Goal: Task Accomplishment & Management: Manage account settings

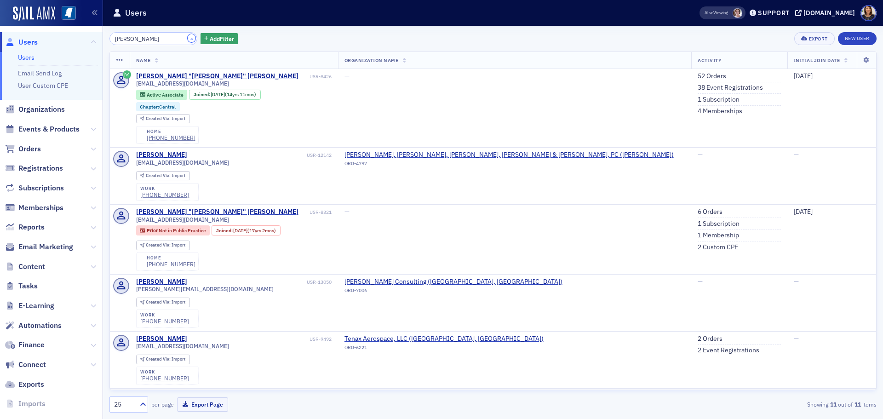
click at [188, 39] on button "×" at bounding box center [192, 38] width 8 height 8
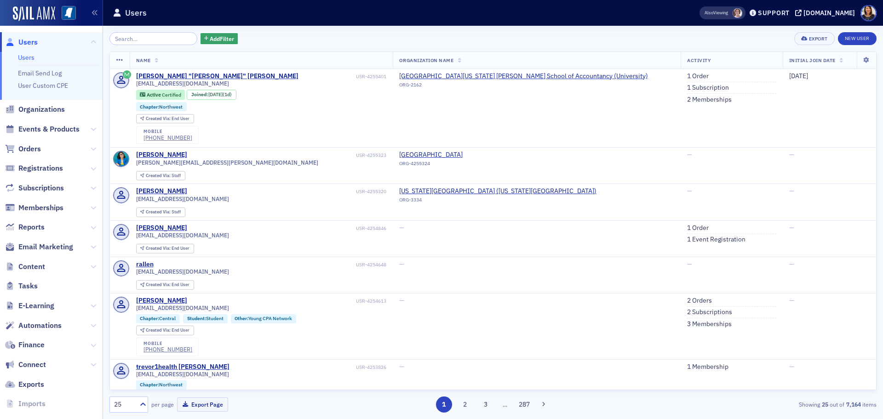
click at [24, 42] on span "Users" at bounding box center [27, 42] width 19 height 10
click at [172, 41] on input "search" at bounding box center [153, 38] width 88 height 13
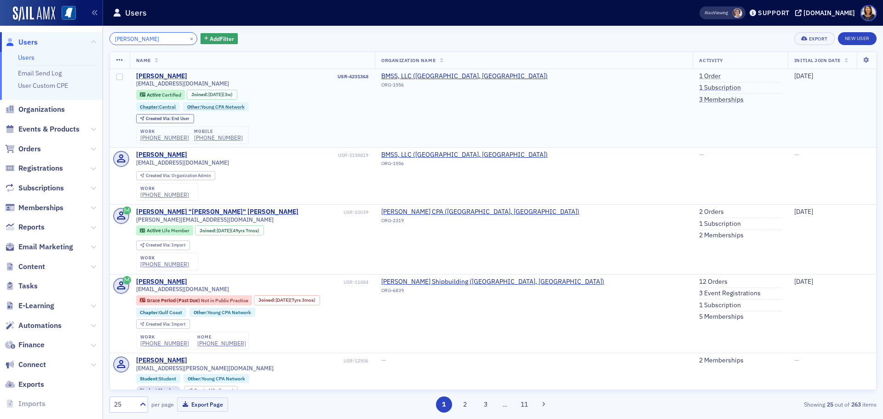
type input "[PERSON_NAME]"
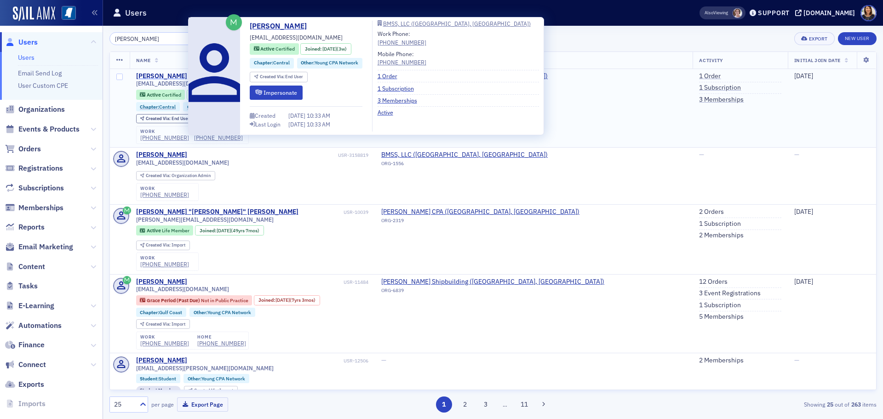
click at [162, 75] on div "[PERSON_NAME]" at bounding box center [161, 76] width 51 height 8
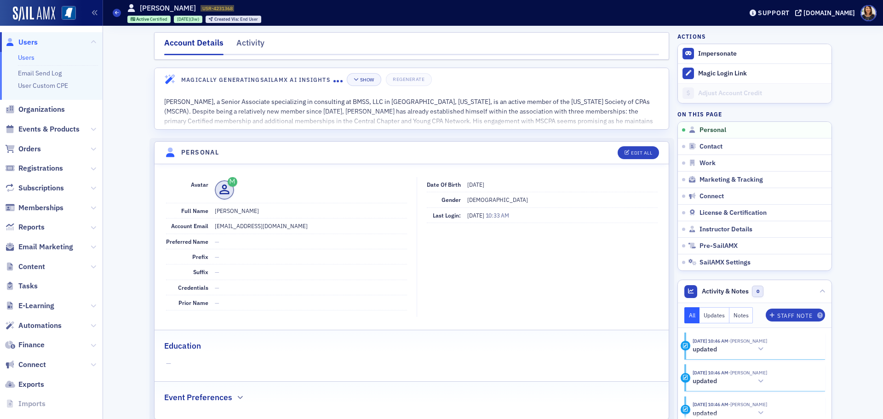
click at [25, 44] on span "Users" at bounding box center [27, 42] width 19 height 10
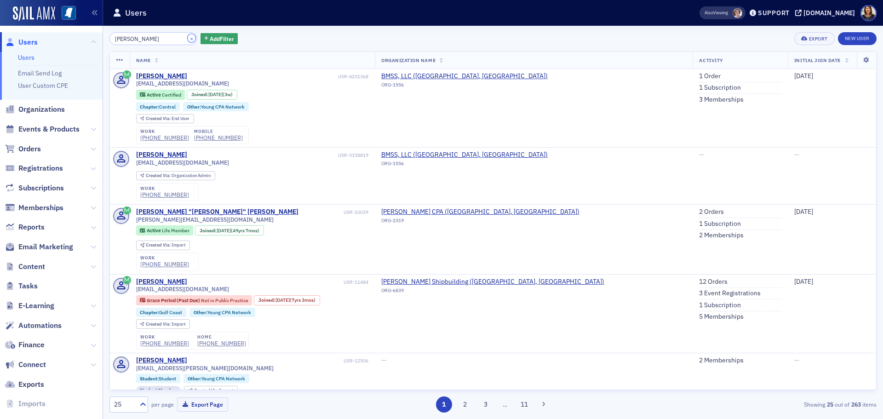
click at [188, 38] on button "×" at bounding box center [192, 38] width 8 height 8
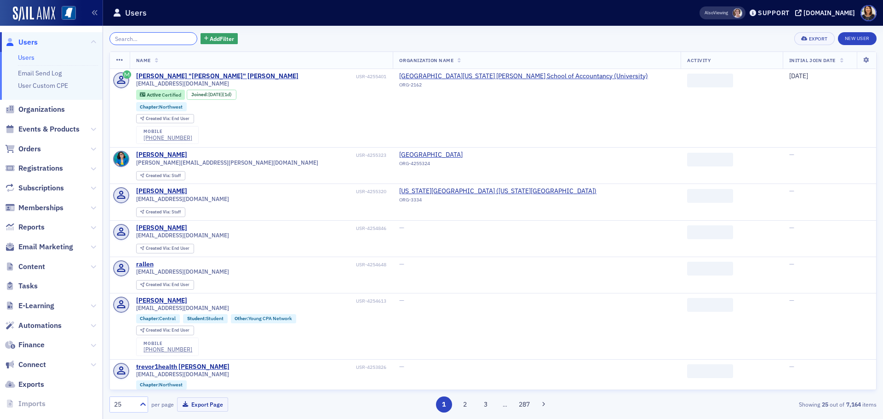
click at [158, 41] on input "search" at bounding box center [153, 38] width 88 height 13
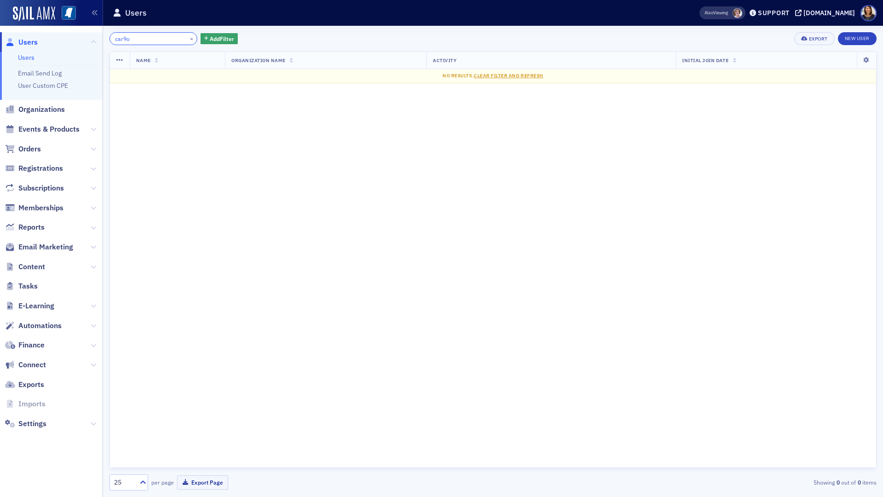
type input "car9o"
drag, startPoint x: 541, startPoint y: 26, endPoint x: 533, endPoint y: 31, distance: 9.7
click at [541, 26] on div "car9o × Add Filter Export New User Name Organization Name Activity Initial Join…" at bounding box center [492, 261] width 767 height 471
click at [347, 29] on div "car9o × Add Filter Export New User Name Organization Name Activity Initial Join…" at bounding box center [492, 261] width 767 height 471
click at [188, 40] on button "×" at bounding box center [192, 38] width 8 height 8
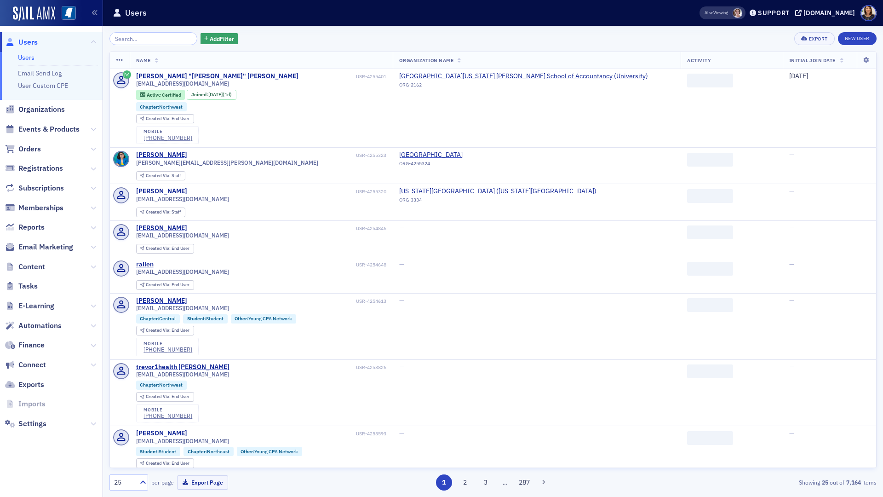
click at [264, 37] on div "Add Filter Export New User" at bounding box center [492, 38] width 767 height 13
click at [268, 17] on div "Users" at bounding box center [392, 12] width 558 height 17
click at [275, 26] on div "Add Filter Export New User Name Organization Name Activity Initial Join Date [P…" at bounding box center [492, 261] width 767 height 471
click at [283, 29] on div "Add Filter Export New User Name Organization Name Activity Initial Join Date [P…" at bounding box center [492, 261] width 767 height 471
drag, startPoint x: 286, startPoint y: 29, endPoint x: 291, endPoint y: 27, distance: 5.1
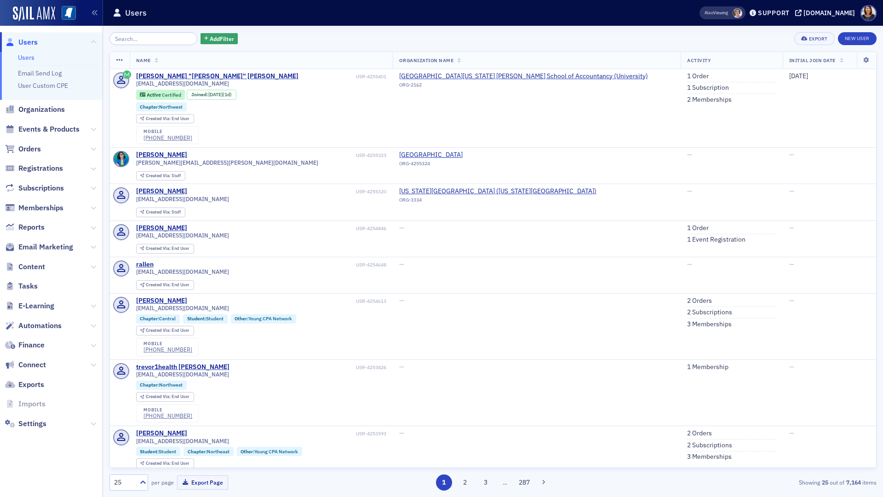
click at [287, 29] on div "Add Filter Export New User Name Organization Name Activity Initial Join Date [P…" at bounding box center [492, 261] width 767 height 471
click at [311, 4] on div "Users" at bounding box center [392, 12] width 558 height 17
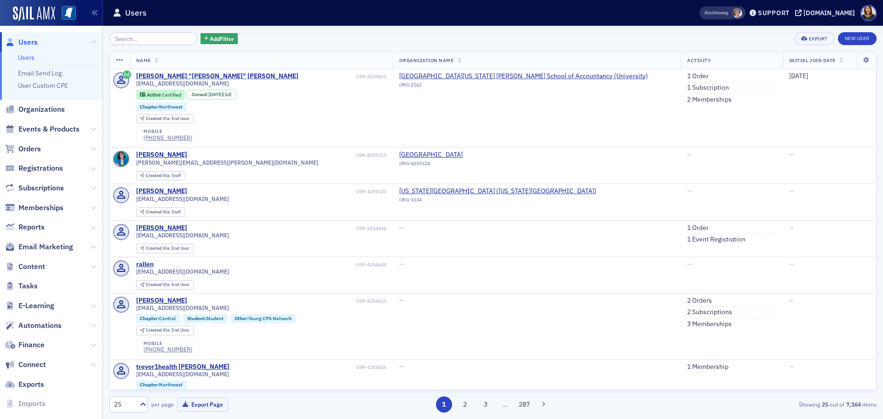
click at [41, 42] on span "Users" at bounding box center [51, 42] width 103 height 20
click at [125, 42] on input "search" at bounding box center [153, 38] width 88 height 13
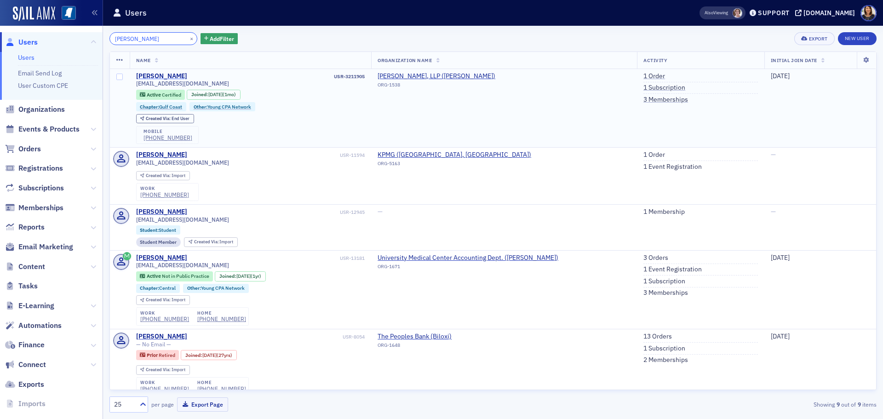
type input "[PERSON_NAME]"
click at [168, 78] on div "[PERSON_NAME]" at bounding box center [161, 76] width 51 height 8
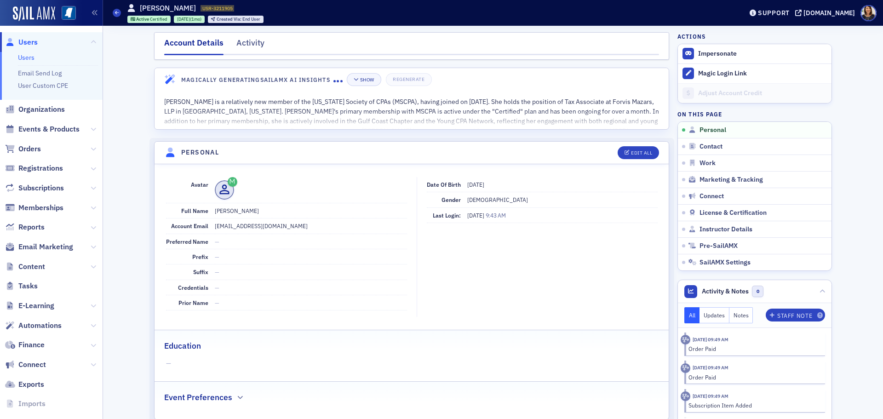
click at [30, 45] on span "Users" at bounding box center [27, 42] width 19 height 10
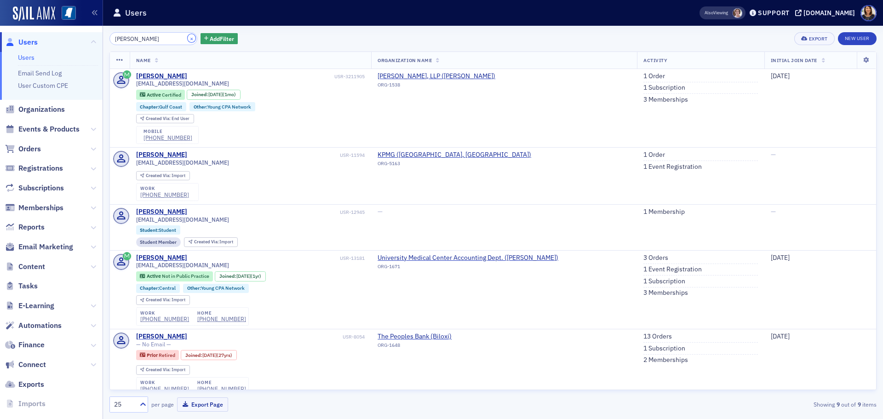
click at [188, 36] on button "×" at bounding box center [192, 38] width 8 height 8
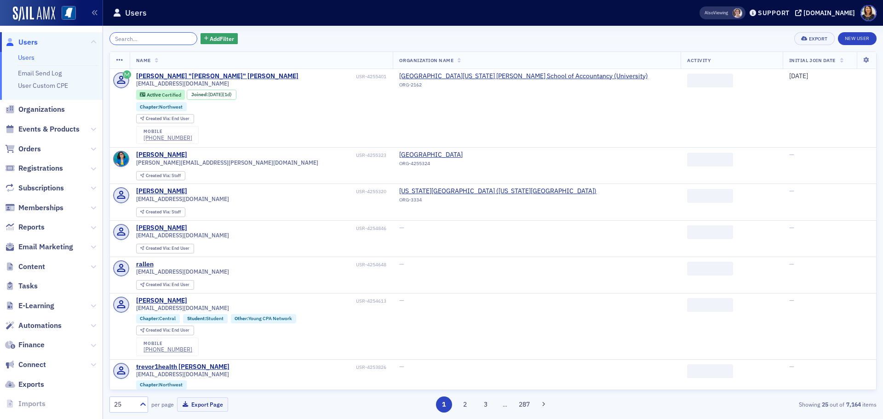
click at [165, 38] on input "search" at bounding box center [153, 38] width 88 height 13
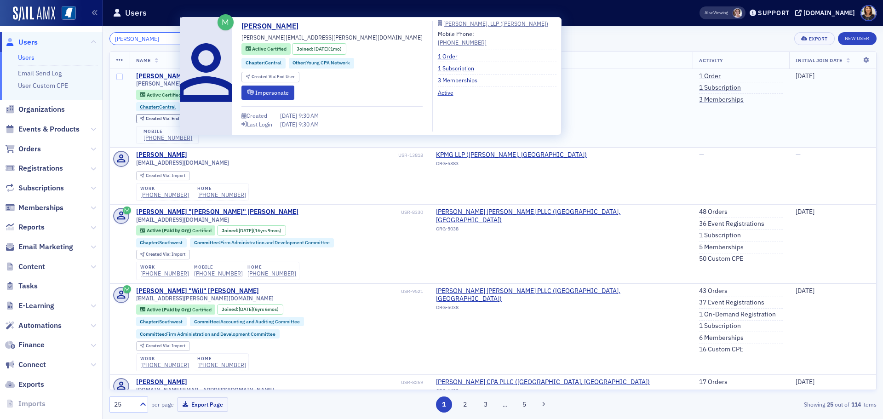
type input "[PERSON_NAME]"
click at [157, 77] on div "[PERSON_NAME]" at bounding box center [161, 76] width 51 height 8
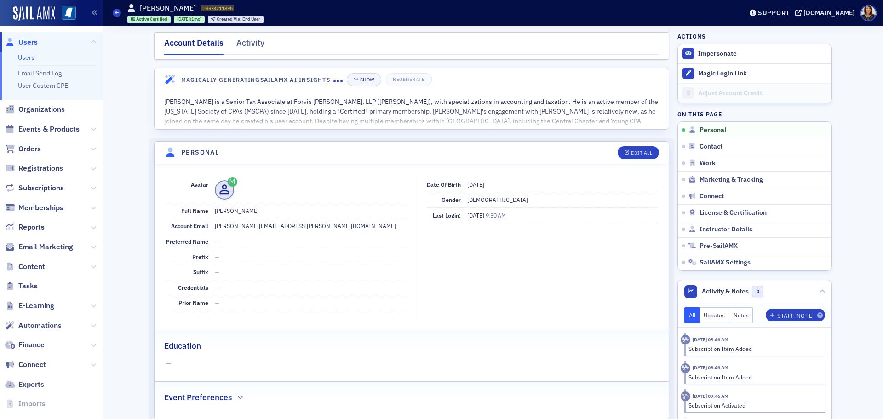
click at [19, 40] on span "Users" at bounding box center [27, 42] width 19 height 10
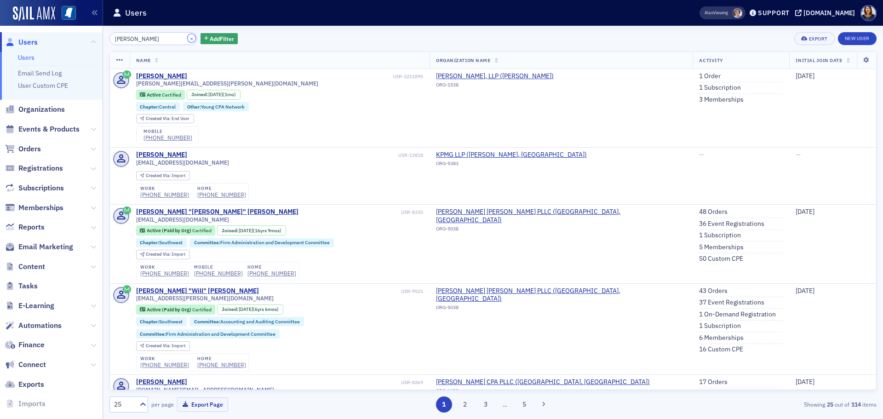
click at [188, 40] on button "×" at bounding box center [192, 38] width 8 height 8
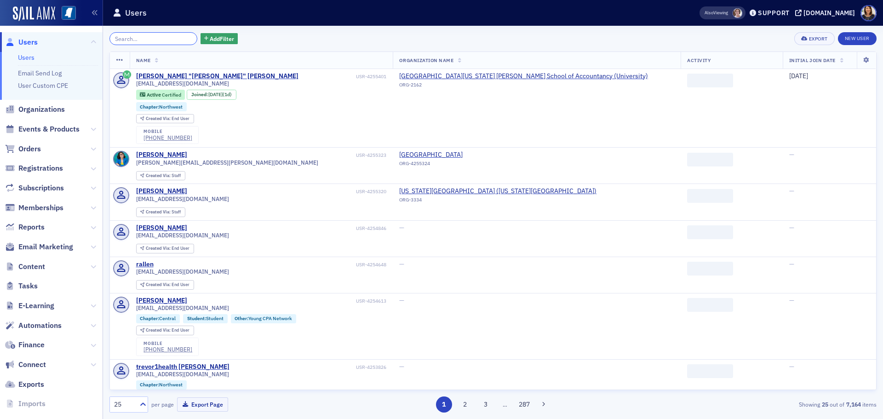
click at [173, 40] on input "search" at bounding box center [153, 38] width 88 height 13
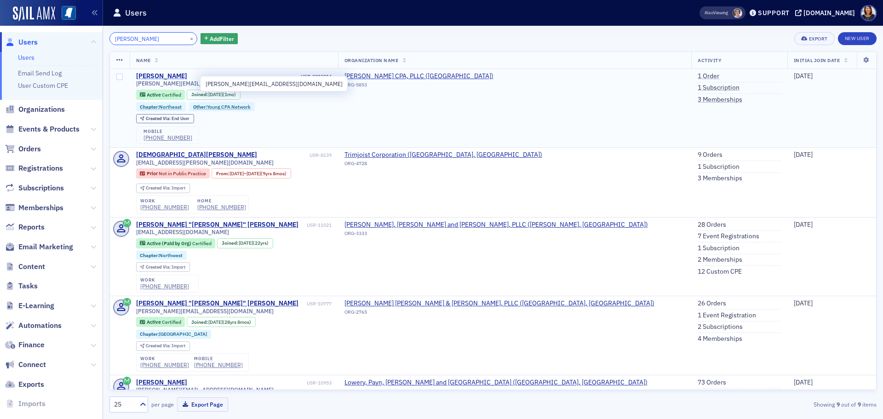
type input "[PERSON_NAME]"
click at [169, 79] on div "[PERSON_NAME]" at bounding box center [161, 76] width 51 height 8
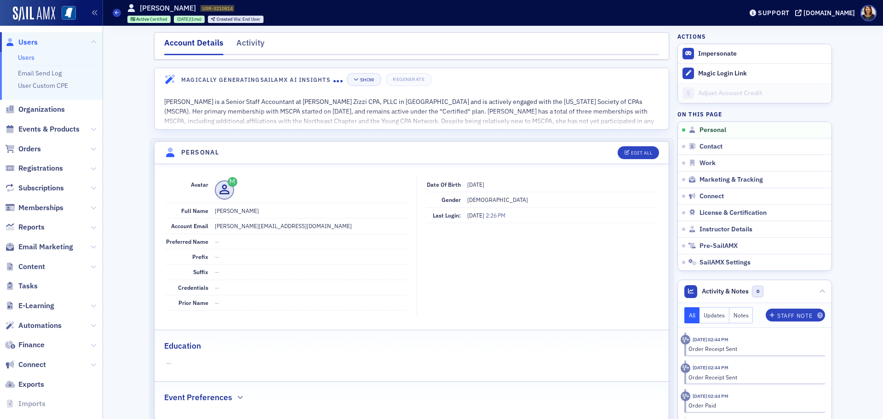
click at [13, 38] on icon at bounding box center [10, 42] width 10 height 8
click at [23, 44] on span "Users" at bounding box center [27, 42] width 19 height 10
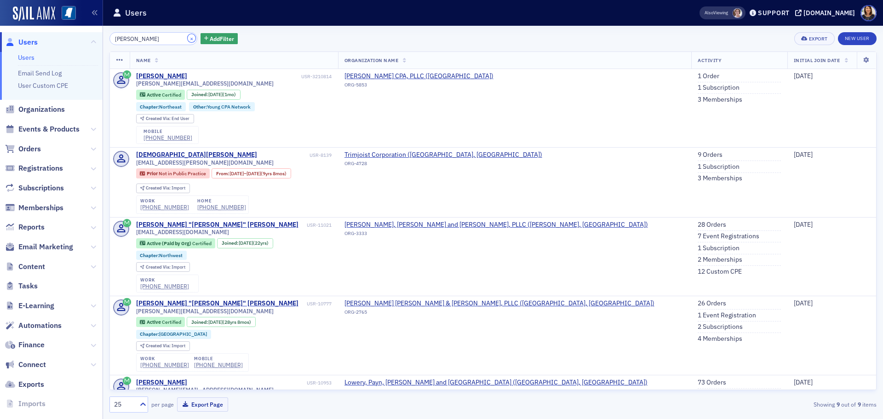
click at [188, 37] on button "×" at bounding box center [192, 38] width 8 height 8
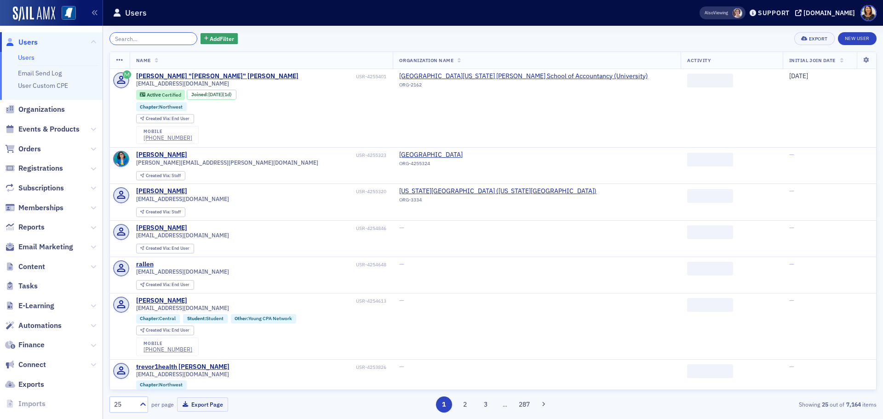
click at [161, 41] on input "search" at bounding box center [153, 38] width 88 height 13
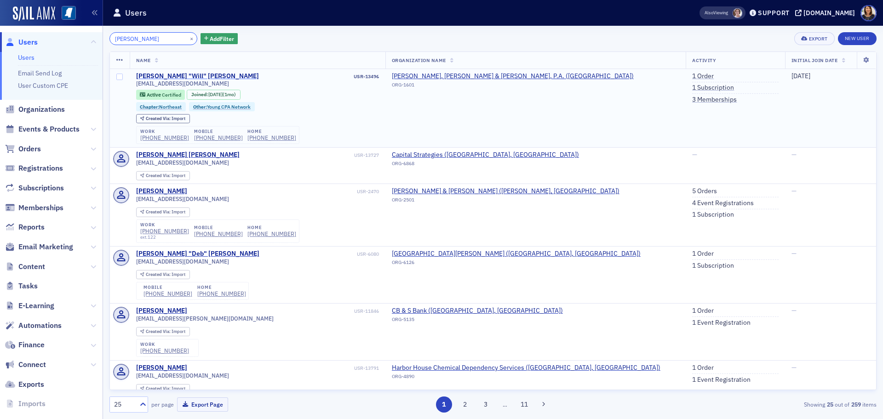
type input "[PERSON_NAME]"
click at [169, 75] on div "[PERSON_NAME] "Will" [PERSON_NAME]" at bounding box center [197, 76] width 123 height 8
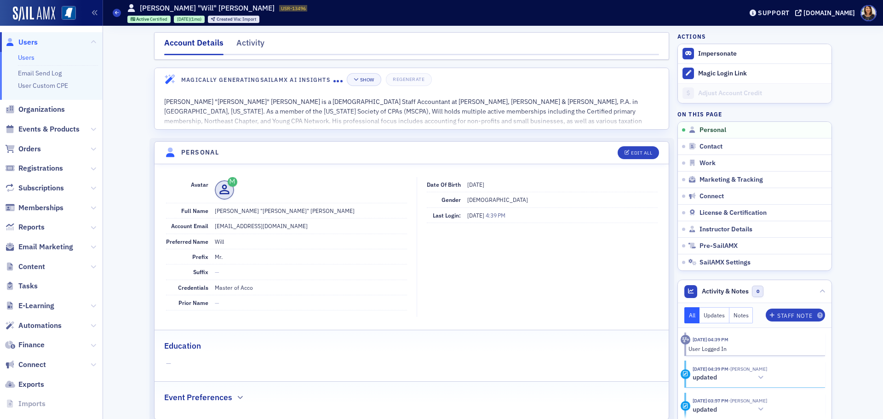
click at [28, 40] on span "Users" at bounding box center [27, 42] width 19 height 10
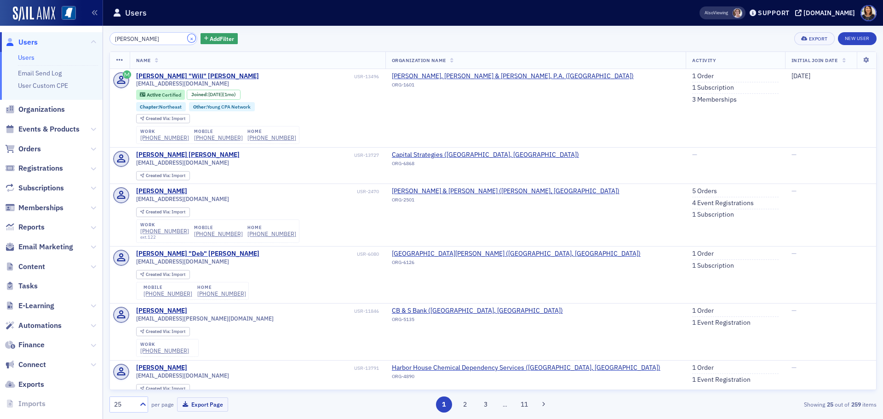
click at [188, 38] on button "×" at bounding box center [192, 38] width 8 height 8
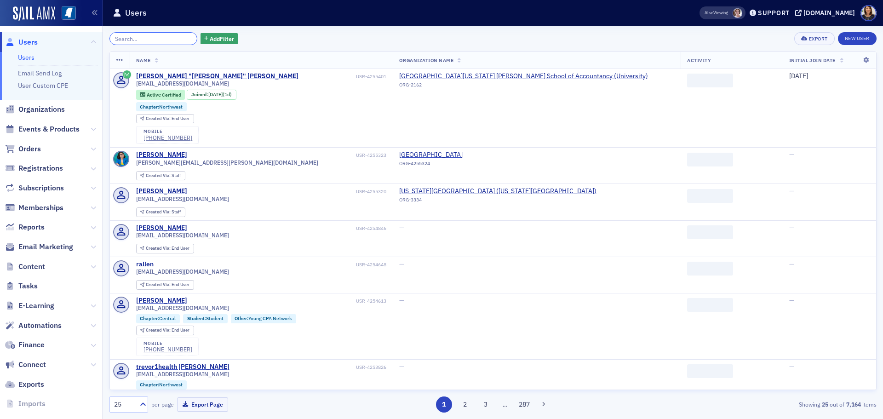
click at [174, 39] on input "search" at bounding box center [153, 38] width 88 height 13
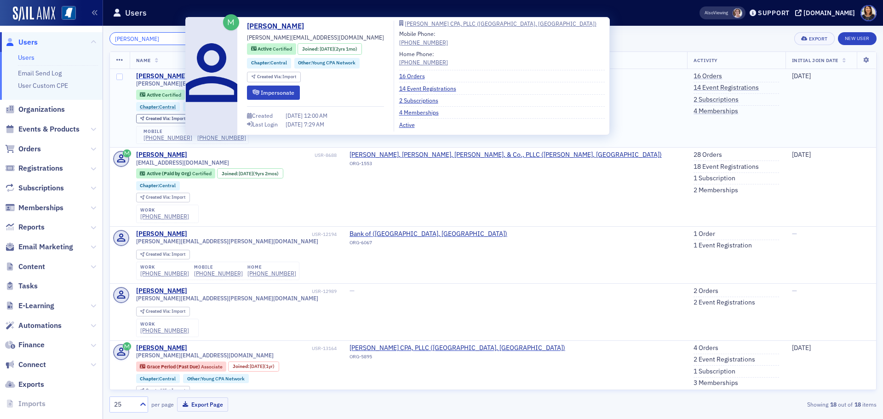
type input "[PERSON_NAME]"
click at [166, 76] on div "[PERSON_NAME]" at bounding box center [161, 76] width 51 height 8
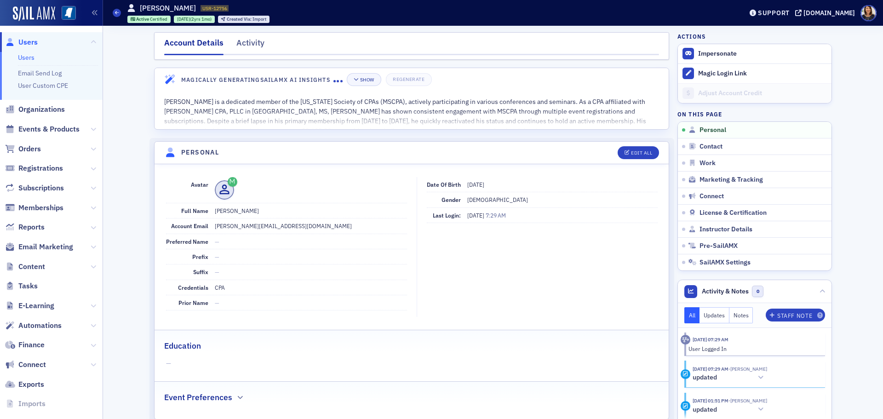
click at [30, 39] on span "Users" at bounding box center [27, 42] width 19 height 10
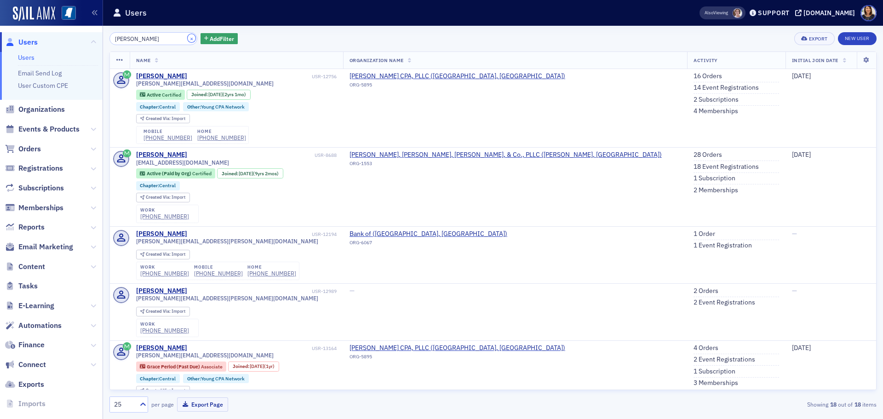
click at [188, 38] on button "×" at bounding box center [192, 38] width 8 height 8
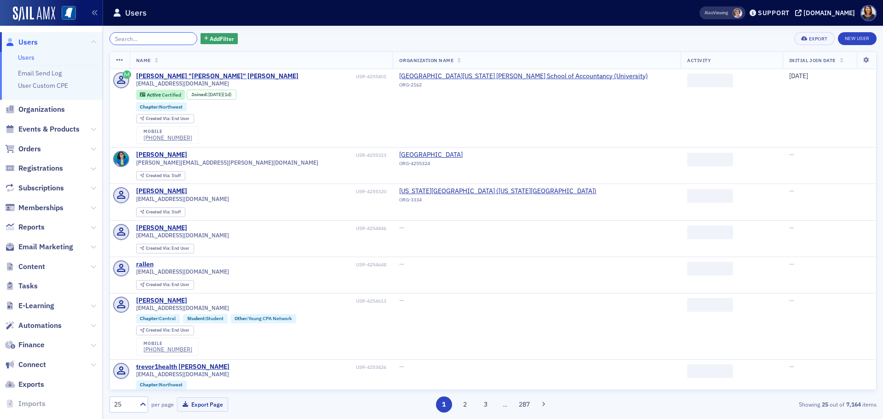
click at [173, 39] on input "search" at bounding box center [153, 38] width 88 height 13
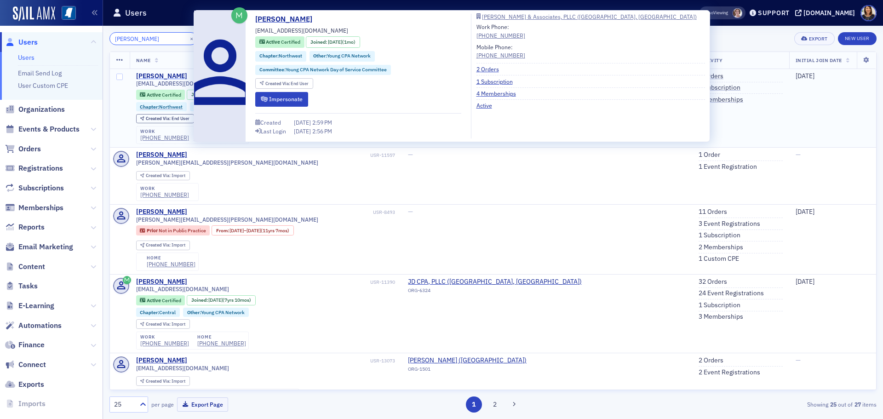
type input "[PERSON_NAME]"
click at [173, 76] on div "[PERSON_NAME]" at bounding box center [161, 76] width 51 height 8
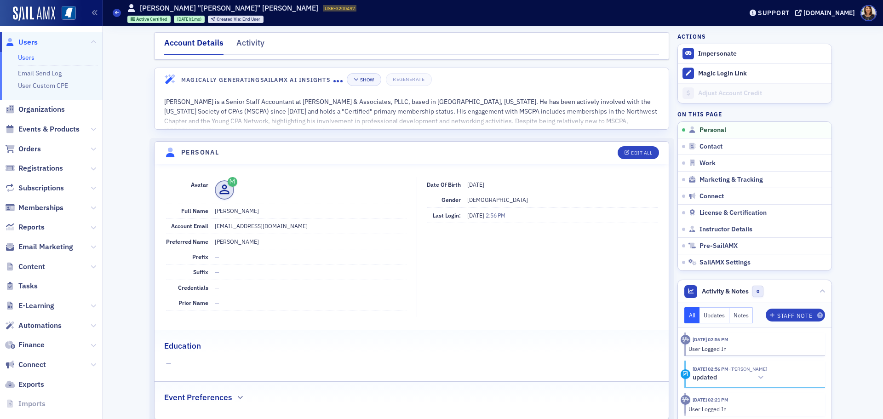
click at [30, 40] on span "Users" at bounding box center [27, 42] width 19 height 10
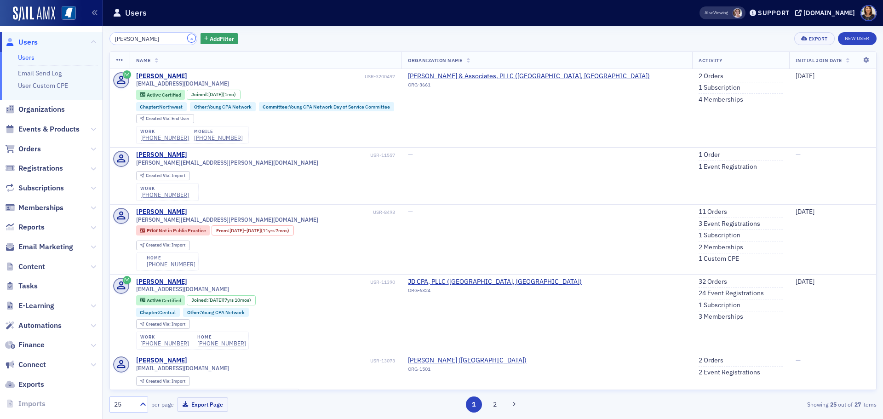
click at [188, 39] on button "×" at bounding box center [192, 38] width 8 height 8
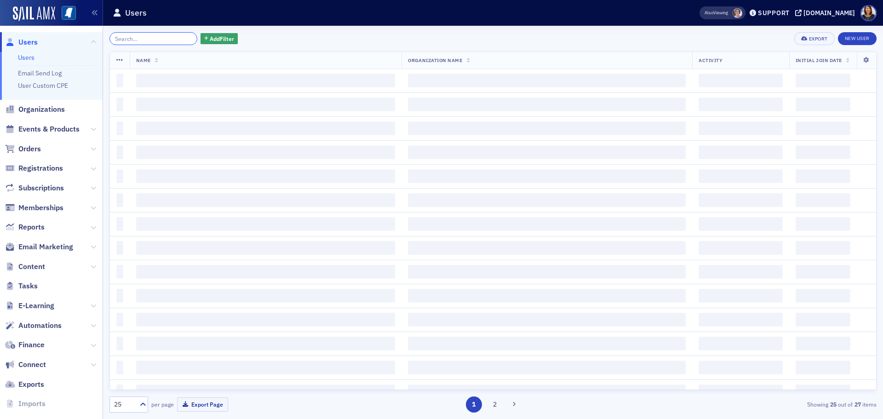
click at [173, 39] on input "search" at bounding box center [153, 38] width 88 height 13
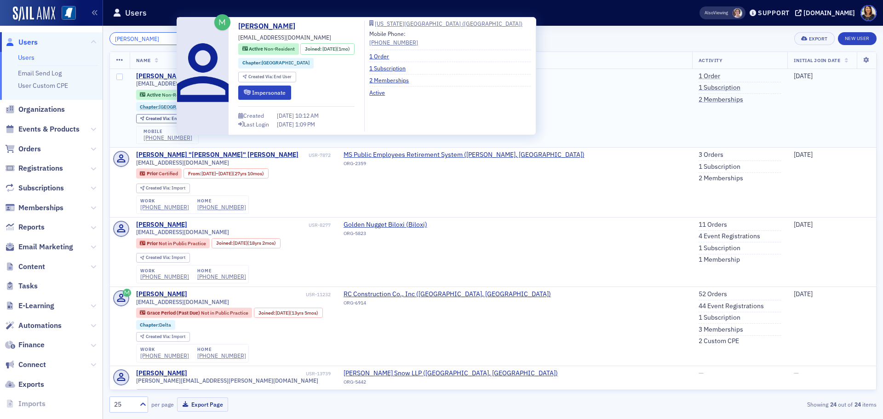
type input "[PERSON_NAME]"
click at [165, 75] on div "[PERSON_NAME]" at bounding box center [161, 76] width 51 height 8
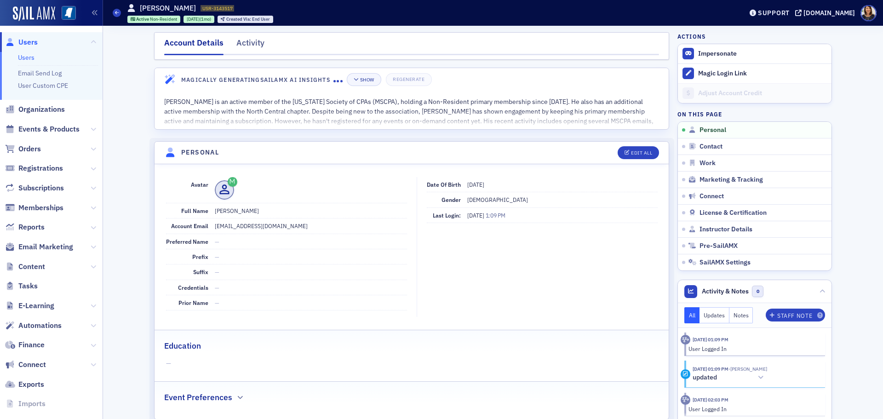
click at [26, 43] on span "Users" at bounding box center [27, 42] width 19 height 10
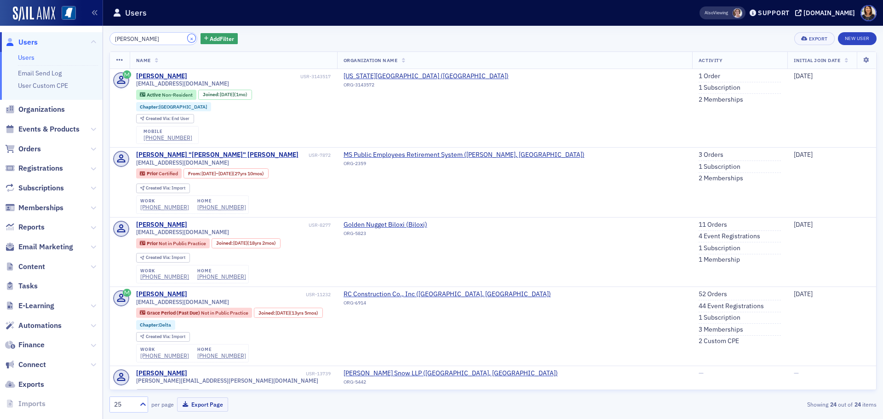
click at [188, 38] on button "×" at bounding box center [192, 38] width 8 height 8
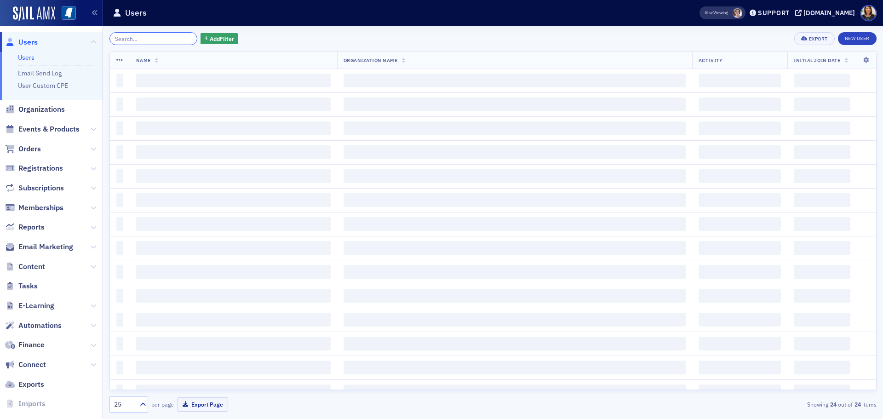
click at [162, 38] on input "search" at bounding box center [153, 38] width 88 height 13
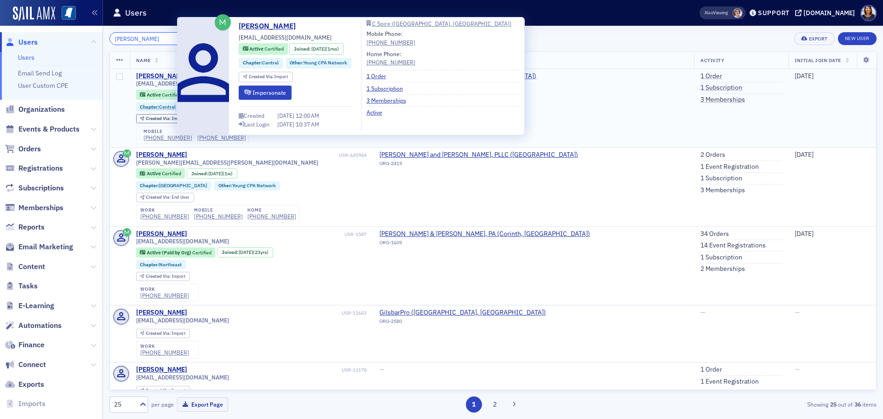
type input "[PERSON_NAME]"
click at [167, 78] on div "[PERSON_NAME]" at bounding box center [161, 76] width 51 height 8
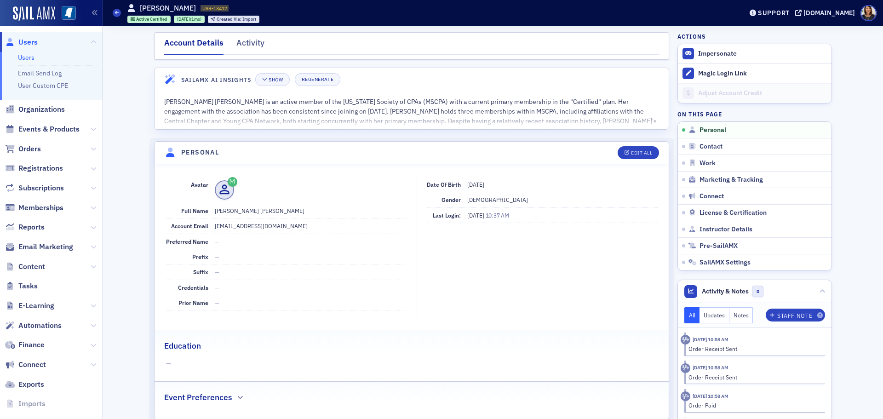
click at [34, 42] on span "Users" at bounding box center [27, 42] width 19 height 10
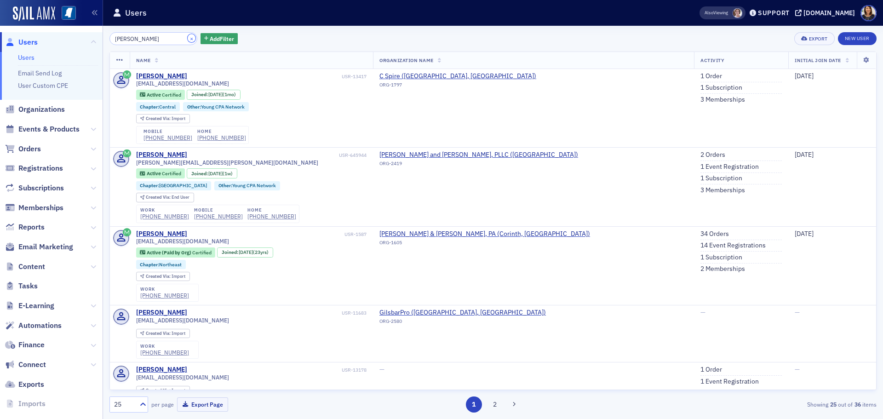
click at [188, 40] on button "×" at bounding box center [192, 38] width 8 height 8
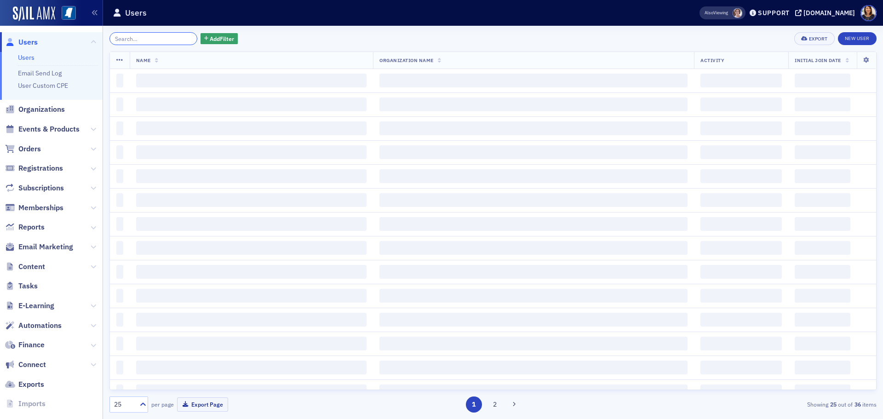
click at [172, 40] on input "search" at bounding box center [153, 38] width 88 height 13
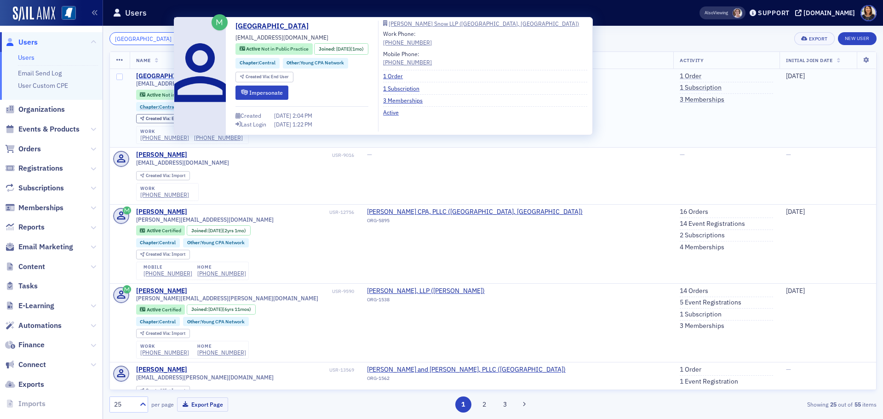
type input "[GEOGRAPHIC_DATA]"
click at [160, 74] on div "[GEOGRAPHIC_DATA]" at bounding box center [168, 76] width 65 height 8
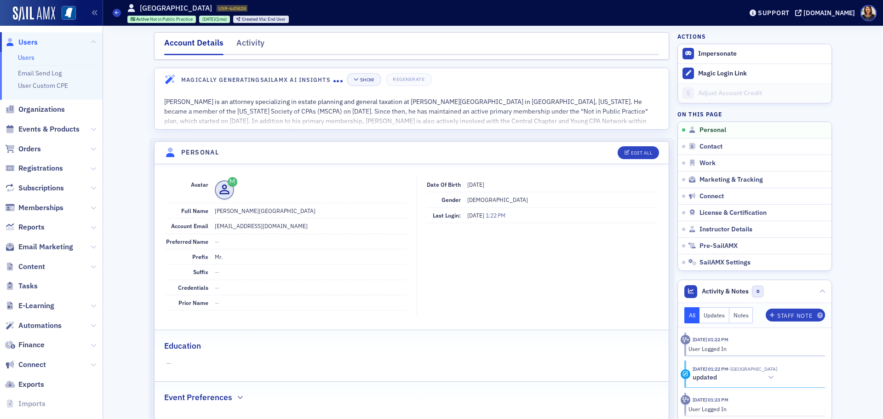
click at [30, 43] on span "Users" at bounding box center [27, 42] width 19 height 10
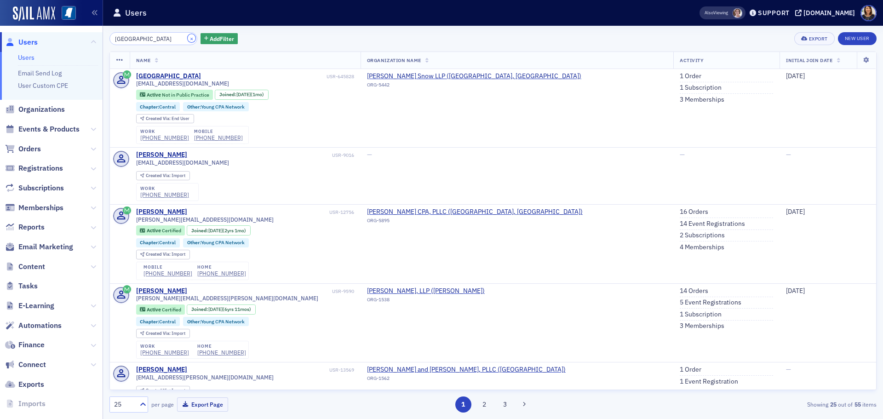
click at [188, 39] on button "×" at bounding box center [192, 38] width 8 height 8
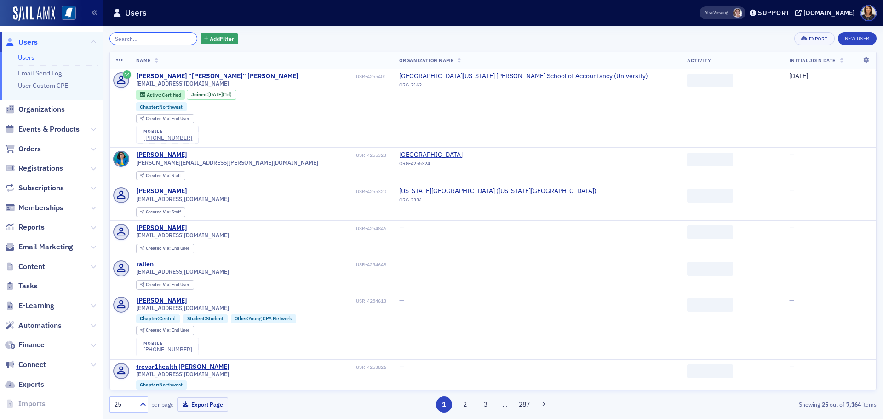
click at [166, 39] on input "search" at bounding box center [153, 38] width 88 height 13
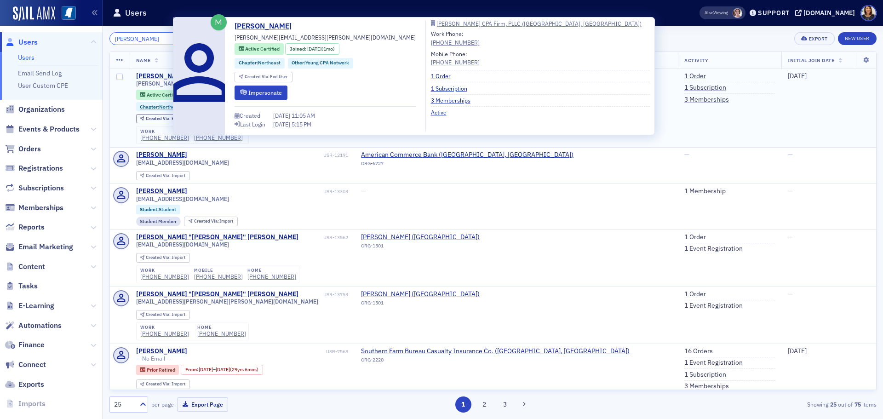
type input "[PERSON_NAME]"
click at [159, 74] on div "[PERSON_NAME]" at bounding box center [161, 76] width 51 height 8
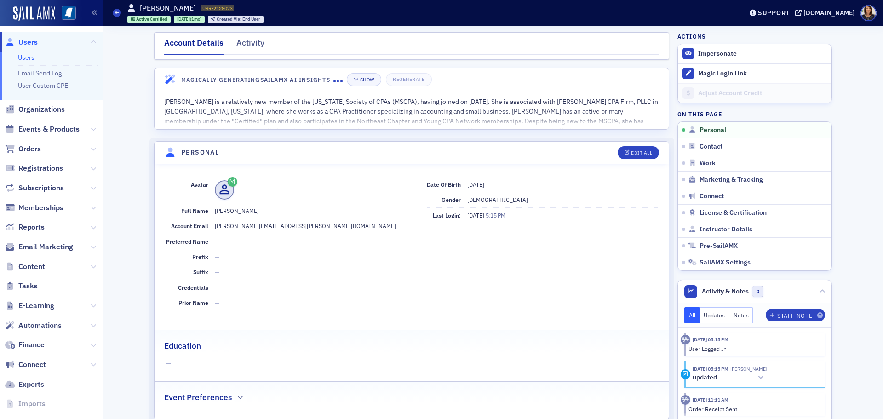
click at [28, 41] on span "Users" at bounding box center [27, 42] width 19 height 10
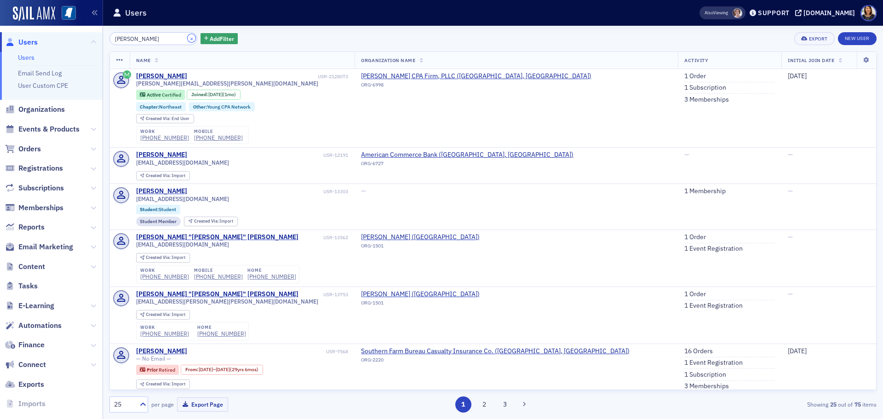
click at [188, 39] on button "×" at bounding box center [192, 38] width 8 height 8
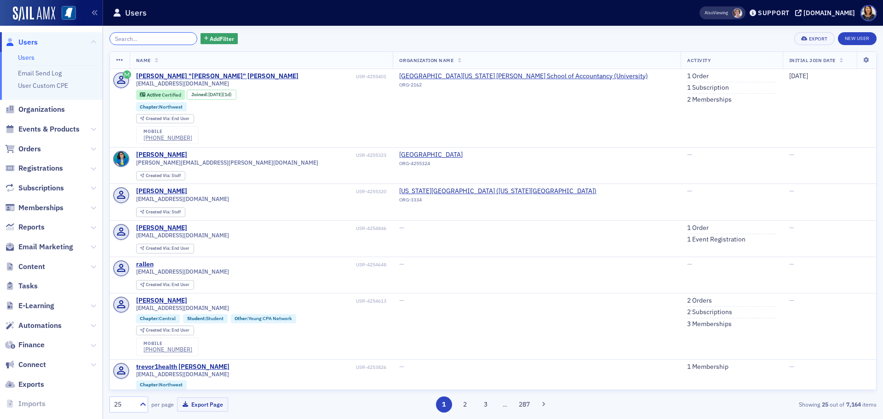
click at [136, 34] on input "search" at bounding box center [153, 38] width 88 height 13
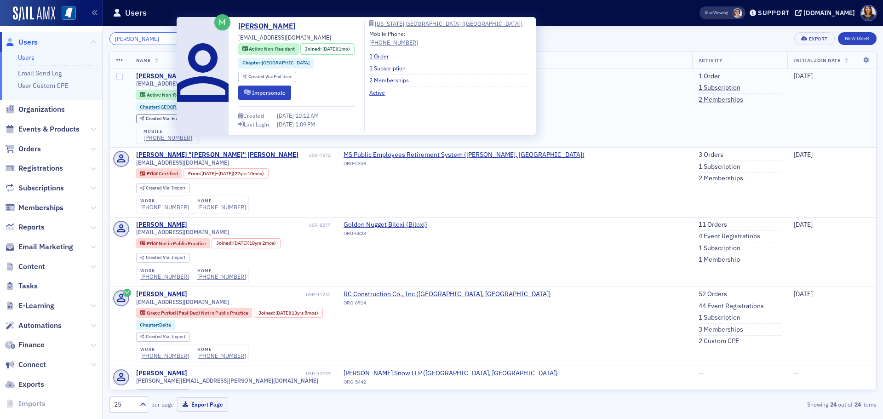
type input "[PERSON_NAME]"
click at [166, 74] on div "[PERSON_NAME]" at bounding box center [161, 76] width 51 height 8
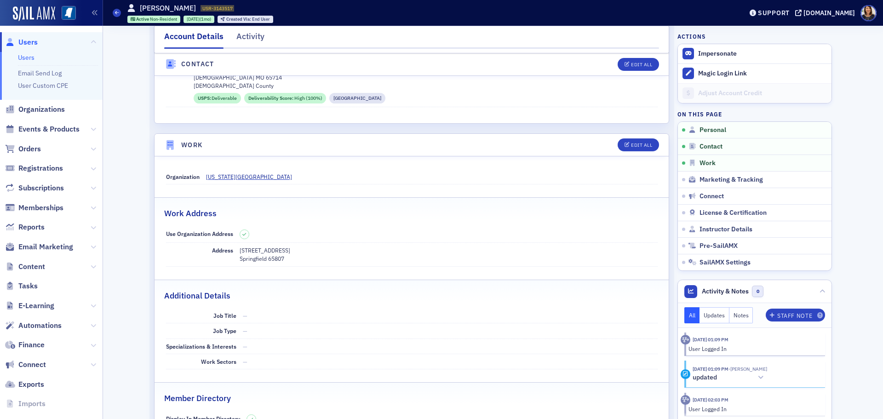
scroll to position [485, 0]
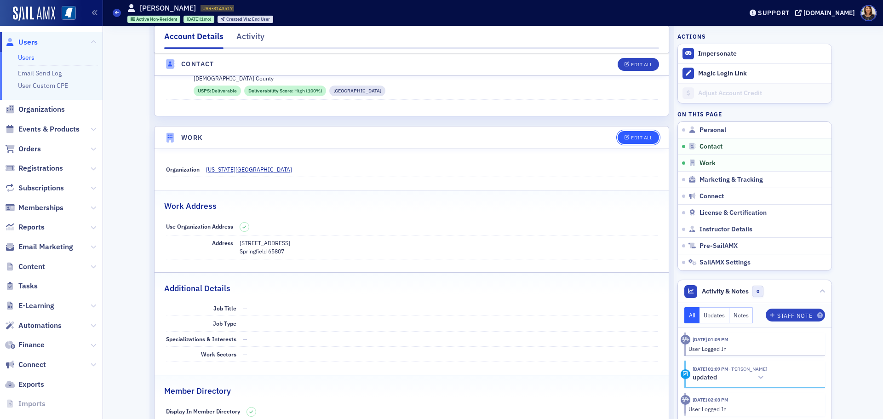
click at [641, 138] on div "Edit All" at bounding box center [641, 137] width 21 height 5
select select "US"
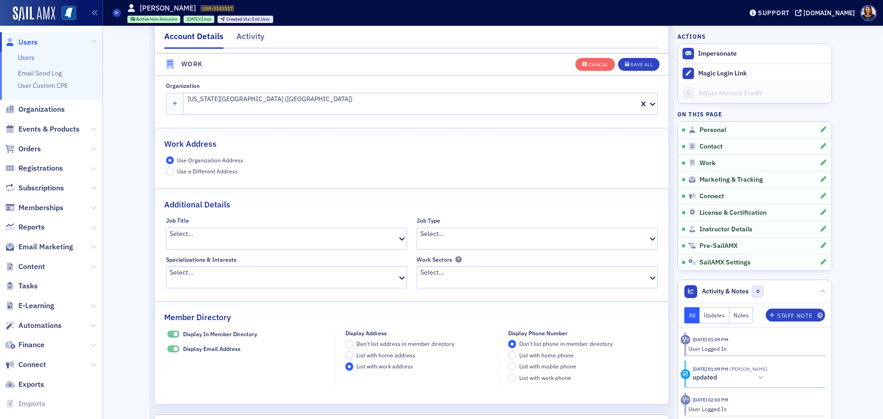
scroll to position [780, 0]
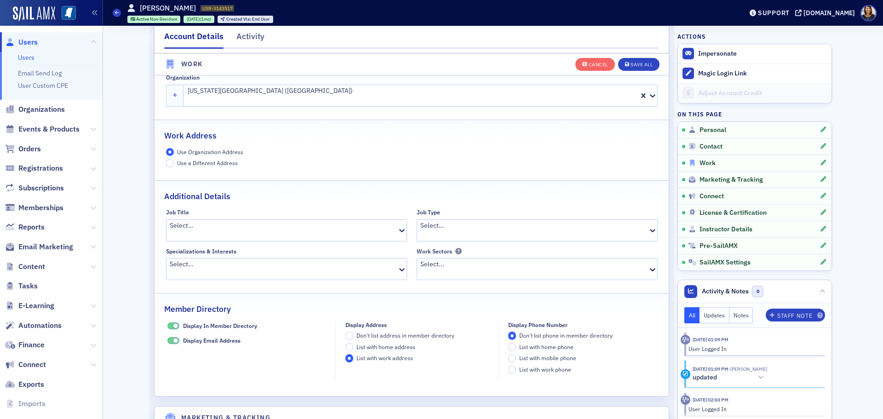
click at [708, 164] on span "Work" at bounding box center [708, 163] width 16 height 8
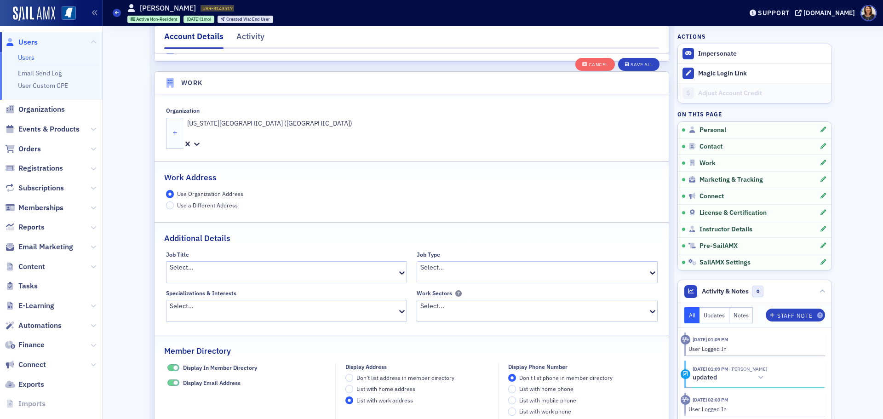
click at [326, 128] on div at bounding box center [303, 133] width 234 height 10
click at [279, 128] on div at bounding box center [303, 133] width 234 height 10
click at [278, 128] on div at bounding box center [303, 133] width 234 height 10
click at [315, 190] on div "Use Organization Address Use a Different Address" at bounding box center [412, 199] width 492 height 19
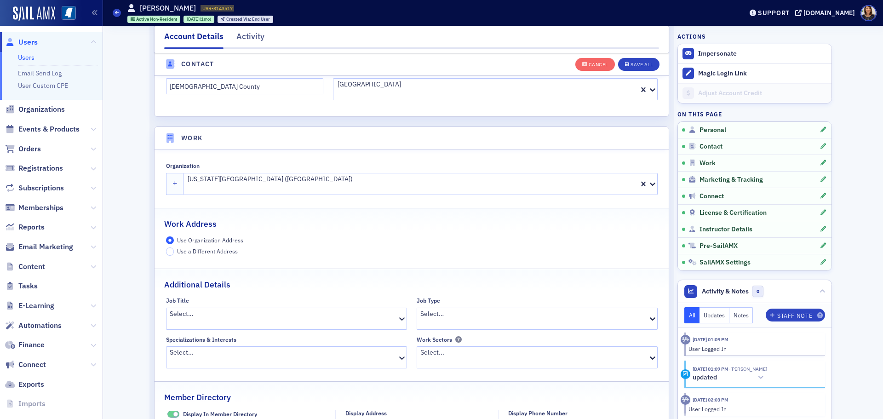
scroll to position [716, 0]
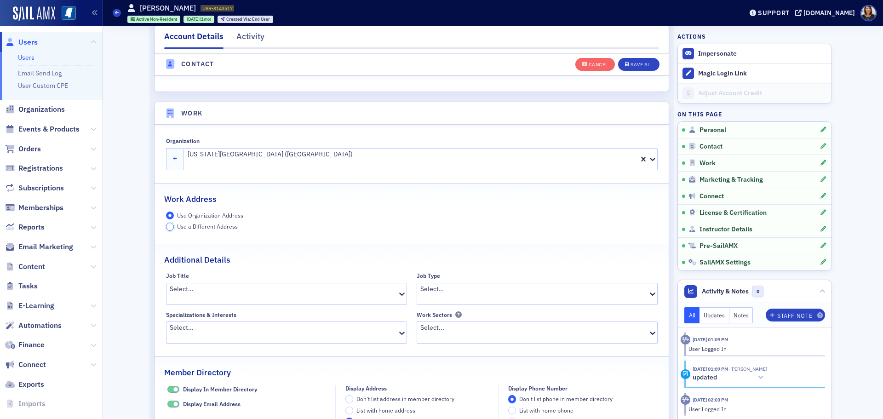
click at [168, 223] on input "Use a Different Address" at bounding box center [170, 227] width 8 height 8
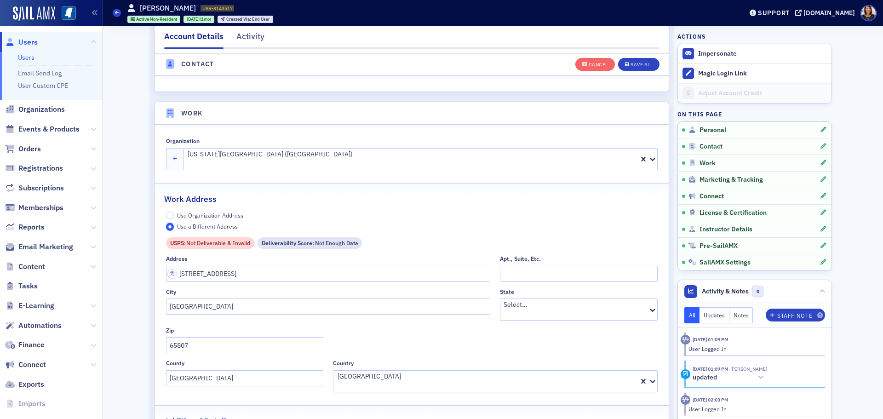
click at [539, 310] on div at bounding box center [575, 315] width 143 height 10
drag, startPoint x: 654, startPoint y: 305, endPoint x: 651, endPoint y: 323, distance: 17.6
click at [495, 360] on div "Country" at bounding box center [495, 363] width 325 height 7
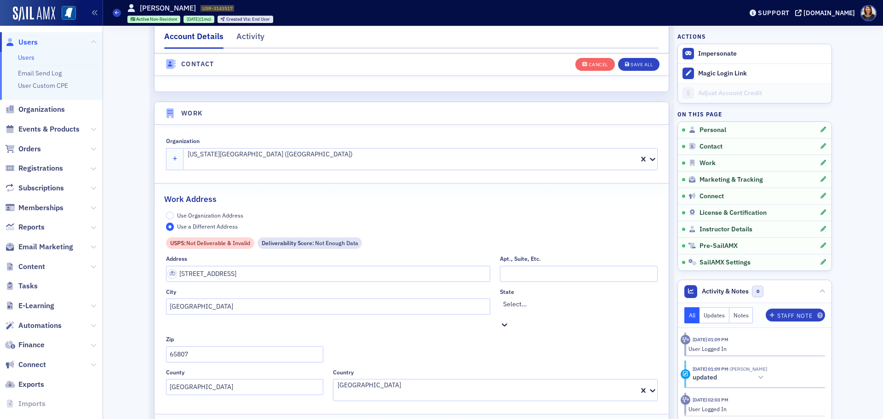
click at [543, 298] on div "Select…" at bounding box center [578, 308] width 157 height 21
type input "m"
click at [620, 293] on div "Address [STREET_ADDRESS]. City Springfield State option [US_STATE], selected. […" at bounding box center [412, 328] width 492 height 146
click at [649, 305] on icon at bounding box center [652, 309] width 9 height 9
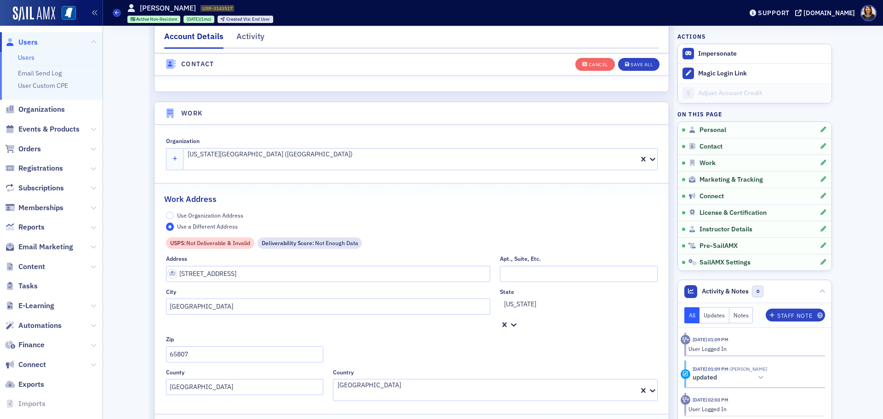
scroll to position [343, 0]
click at [639, 62] on div "Save All" at bounding box center [642, 64] width 22 height 5
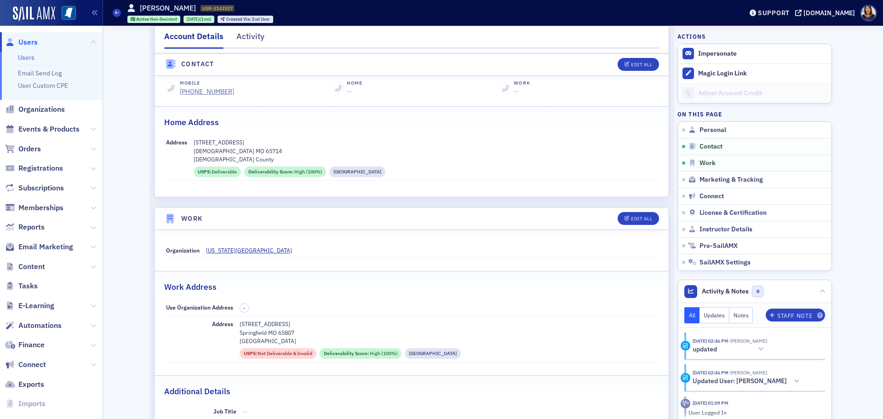
scroll to position [402, 0]
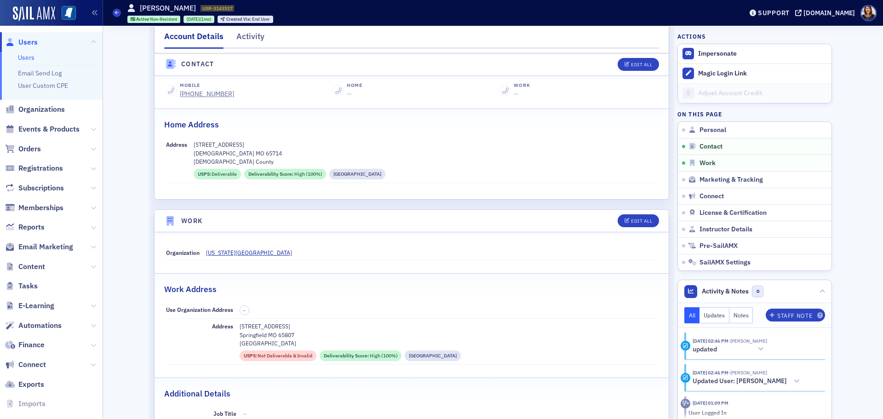
click at [32, 43] on span "Users" at bounding box center [27, 42] width 19 height 10
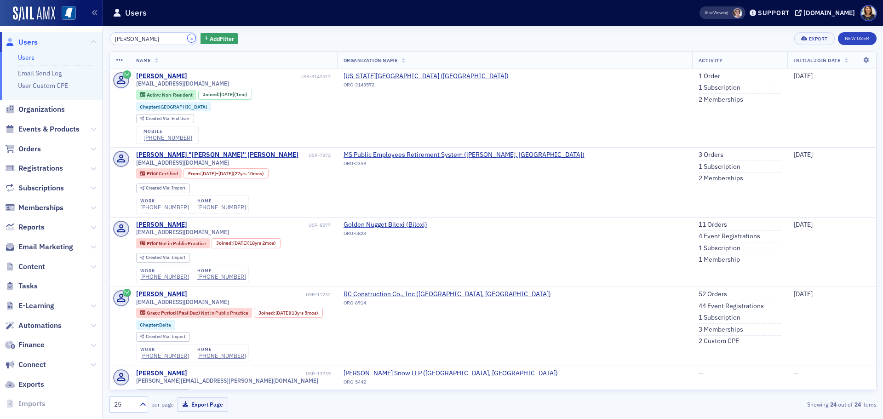
click at [188, 38] on button "×" at bounding box center [192, 38] width 8 height 8
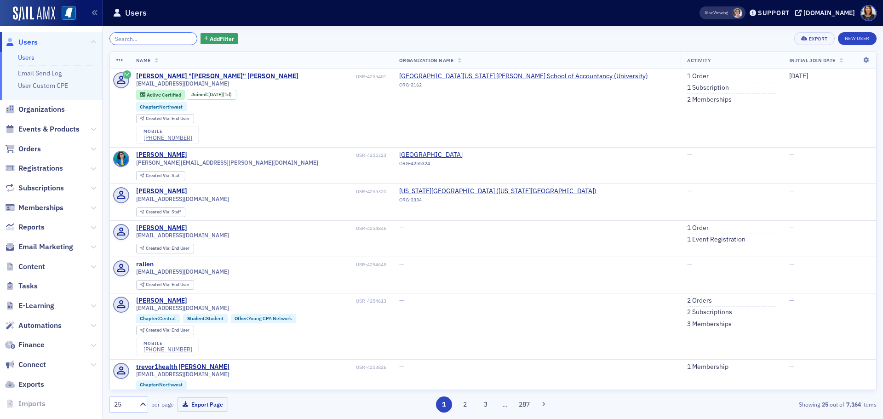
click at [133, 40] on input "search" at bounding box center [153, 38] width 88 height 13
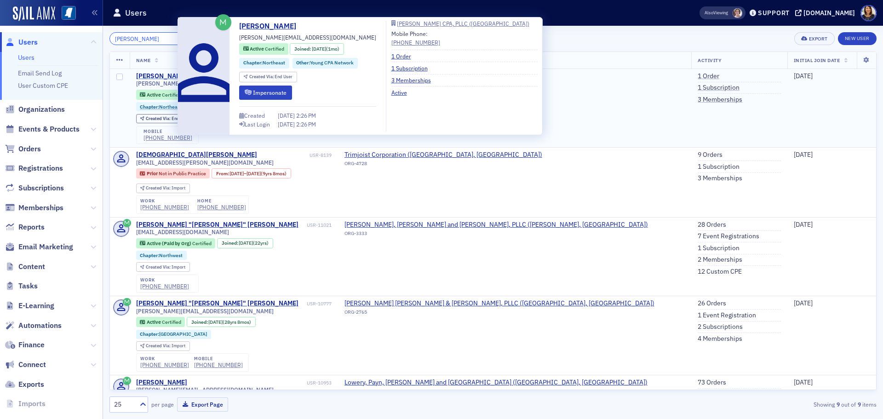
type input "[PERSON_NAME]"
click at [161, 74] on div "[PERSON_NAME]" at bounding box center [161, 76] width 51 height 8
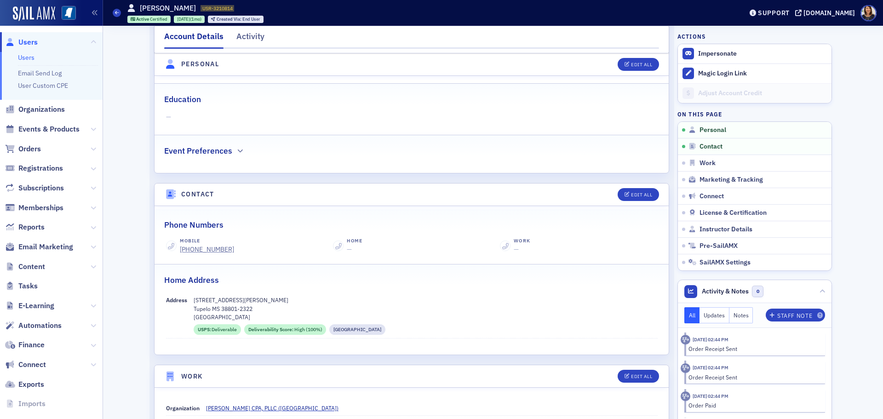
scroll to position [264, 0]
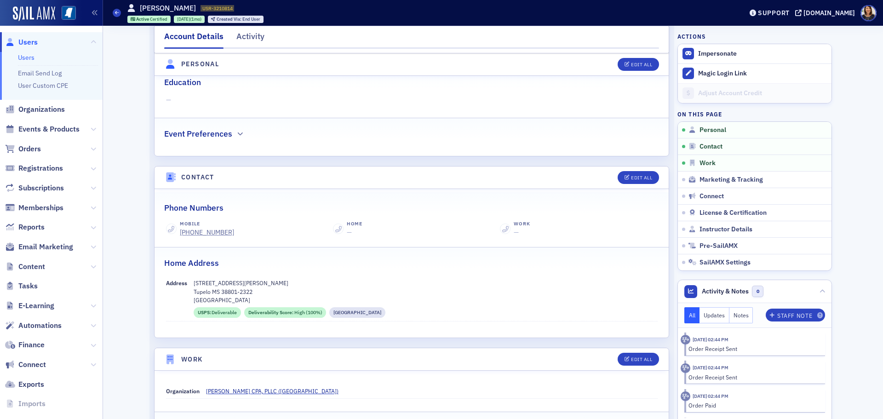
click at [28, 44] on span "Users" at bounding box center [27, 42] width 19 height 10
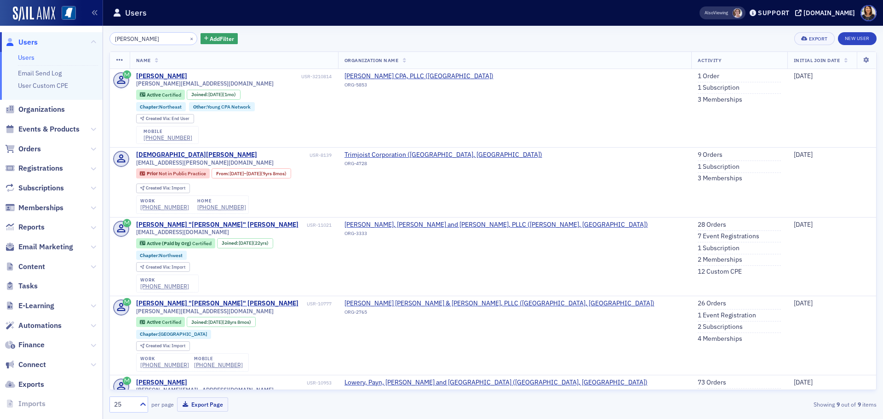
click at [188, 42] on div "×" at bounding box center [193, 38] width 10 height 11
click at [188, 40] on button "×" at bounding box center [192, 38] width 8 height 8
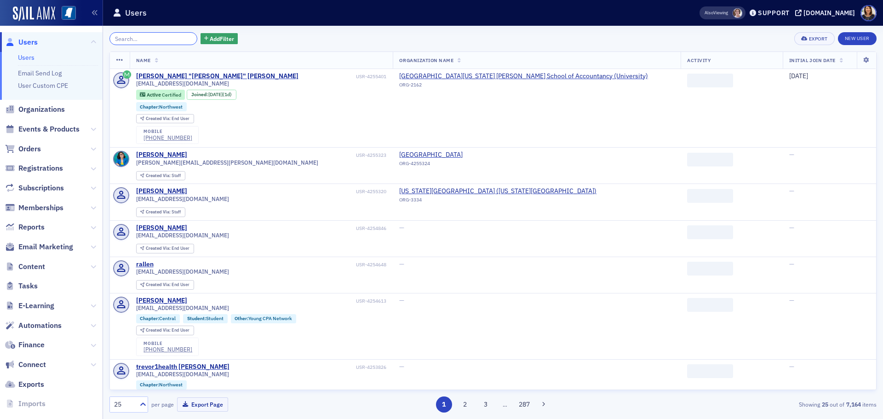
click at [157, 41] on input "search" at bounding box center [153, 38] width 88 height 13
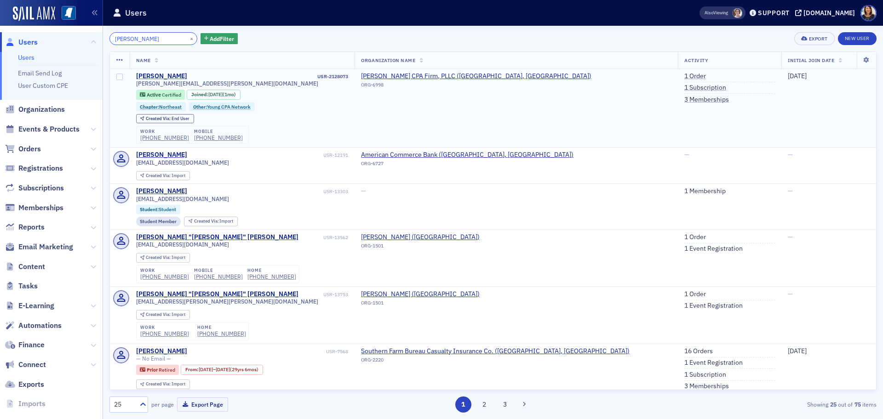
type input "[PERSON_NAME]"
click at [158, 74] on div "[PERSON_NAME]" at bounding box center [161, 76] width 51 height 8
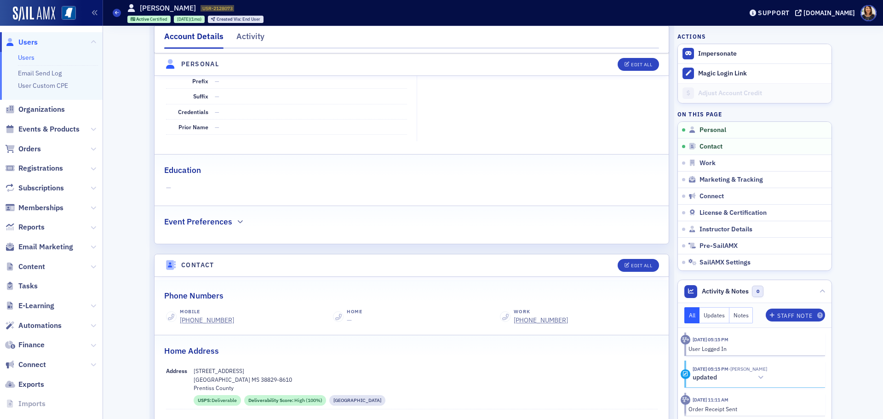
scroll to position [197, 0]
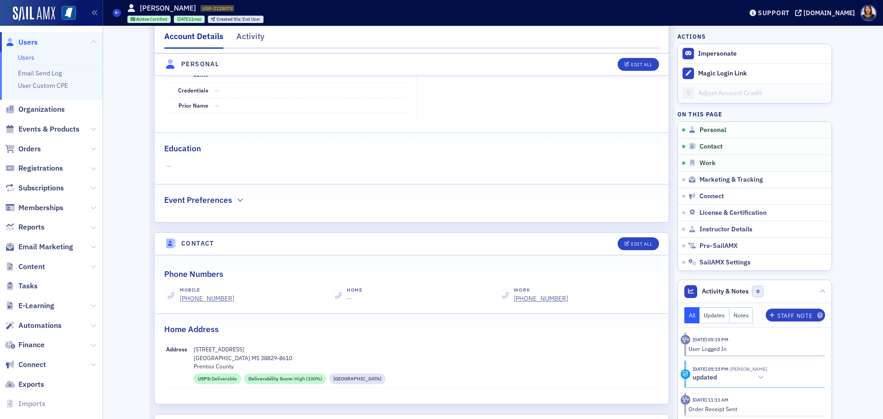
click at [23, 38] on span "Users" at bounding box center [27, 42] width 19 height 10
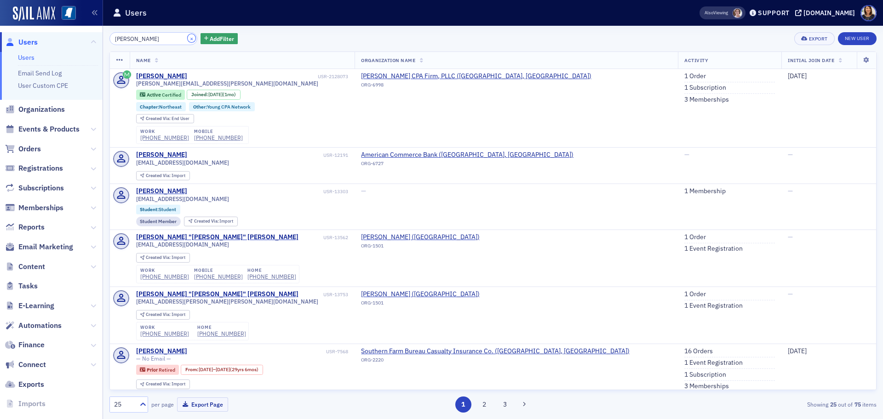
click at [188, 36] on button "×" at bounding box center [192, 38] width 8 height 8
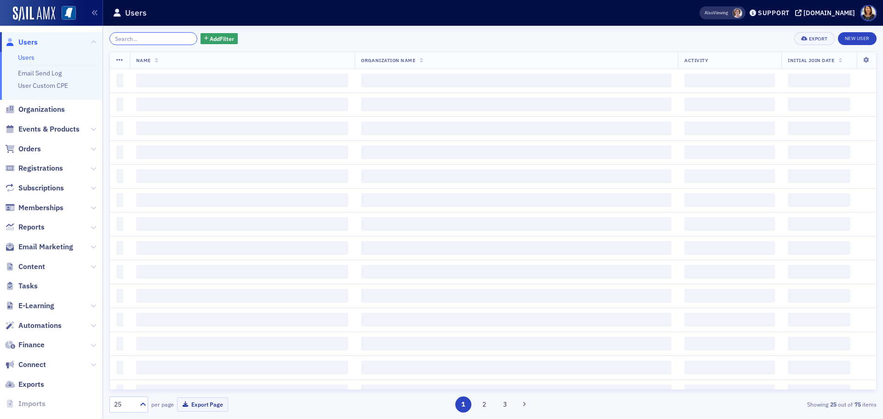
click at [178, 37] on input "search" at bounding box center [153, 38] width 88 height 13
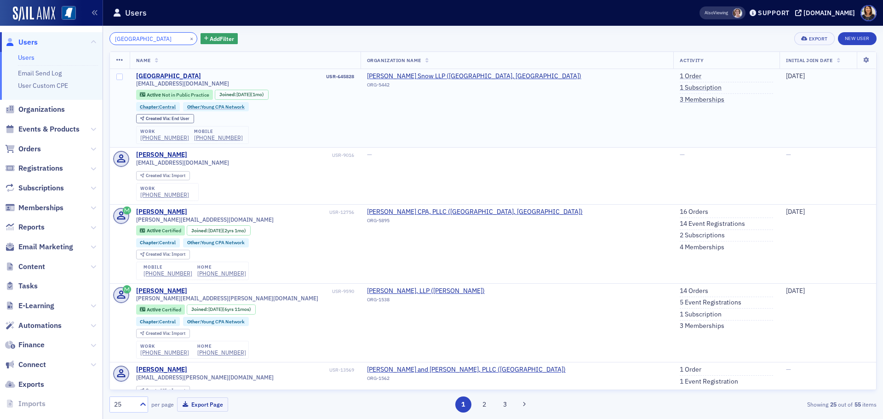
type input "[GEOGRAPHIC_DATA]"
click at [163, 76] on div "[GEOGRAPHIC_DATA]" at bounding box center [168, 76] width 65 height 8
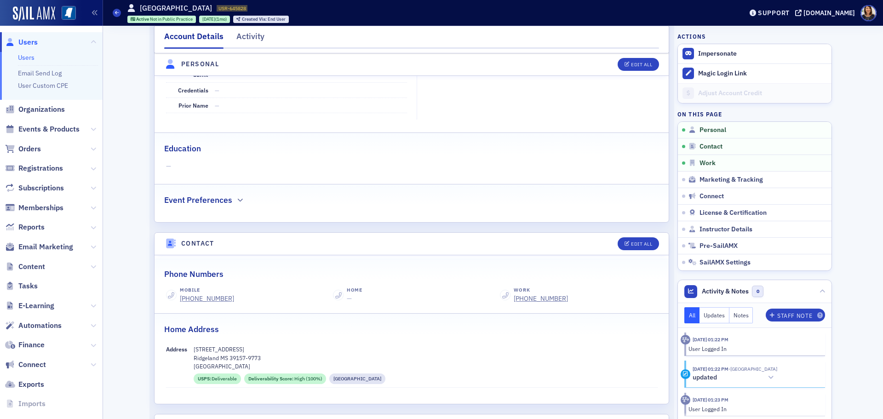
scroll to position [219, 0]
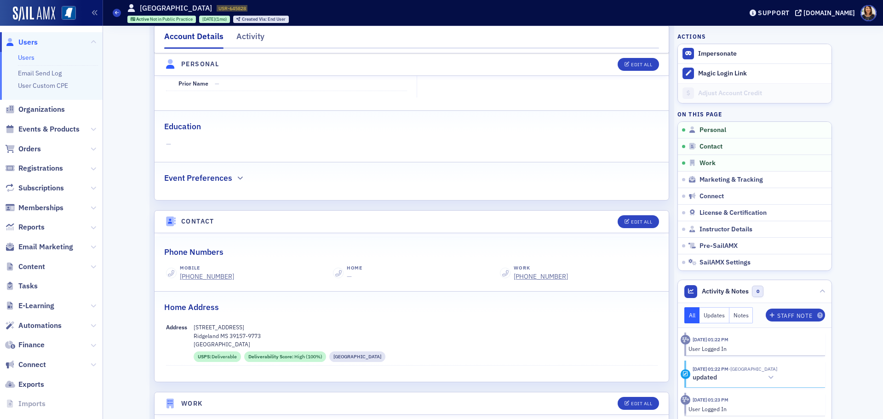
click at [30, 41] on span "Users" at bounding box center [27, 42] width 19 height 10
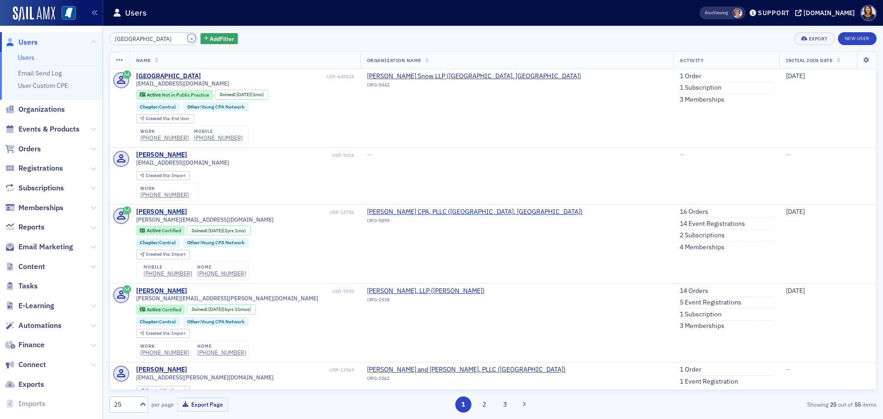
click at [188, 39] on button "×" at bounding box center [192, 38] width 8 height 8
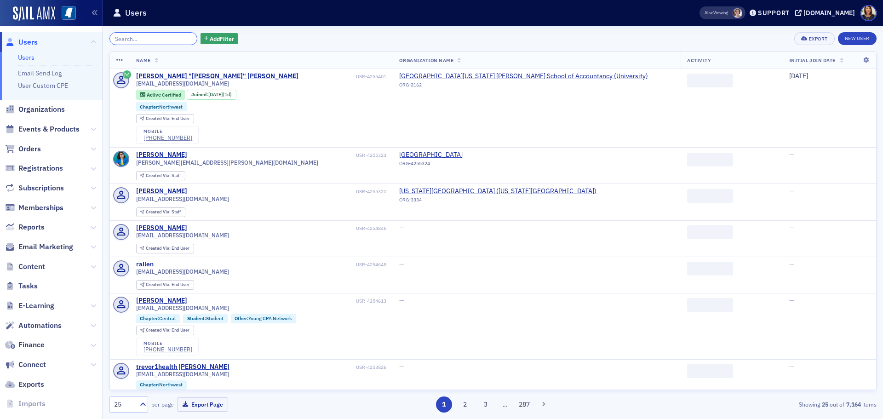
click at [166, 36] on input "search" at bounding box center [153, 38] width 88 height 13
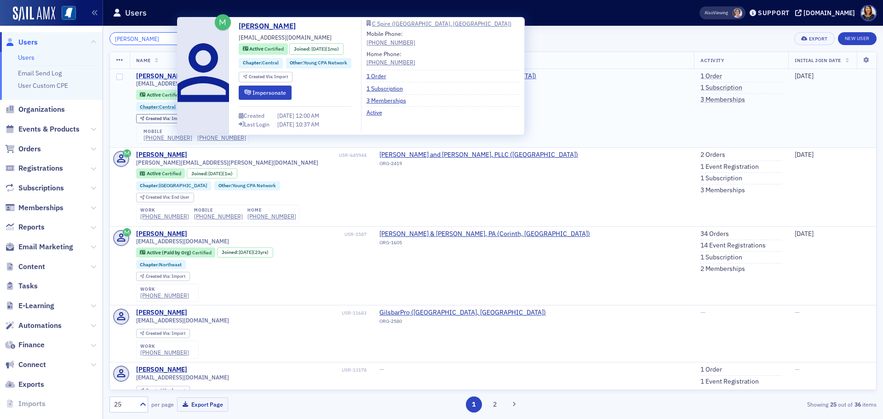
type input "[PERSON_NAME]"
click at [166, 77] on div "[PERSON_NAME]" at bounding box center [161, 76] width 51 height 8
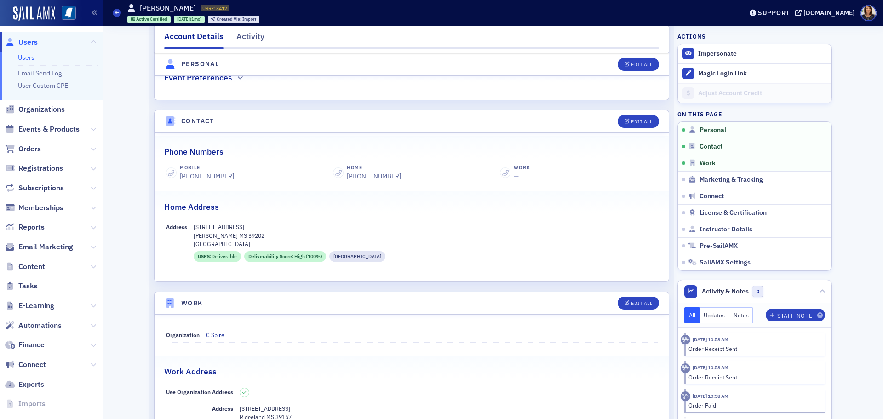
scroll to position [344, 0]
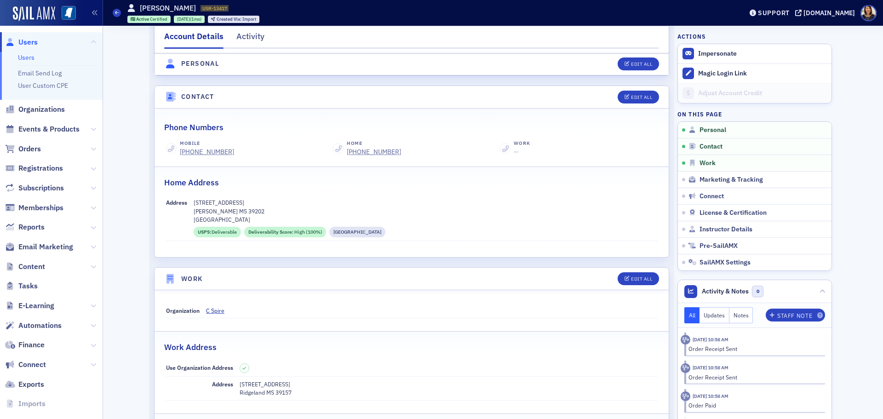
click at [34, 39] on span "Users" at bounding box center [27, 42] width 19 height 10
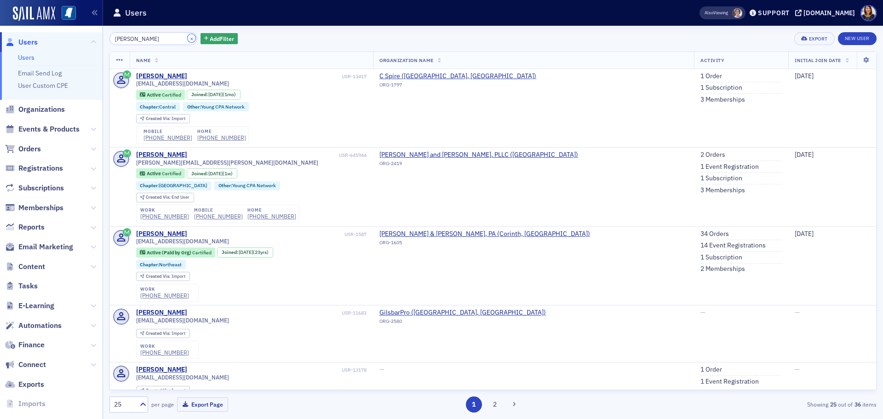
click at [188, 39] on button "×" at bounding box center [192, 38] width 8 height 8
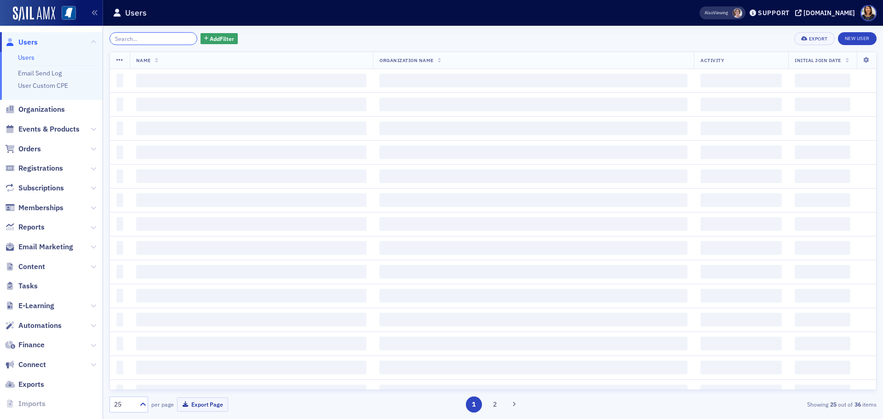
click at [155, 39] on input "search" at bounding box center [153, 38] width 88 height 13
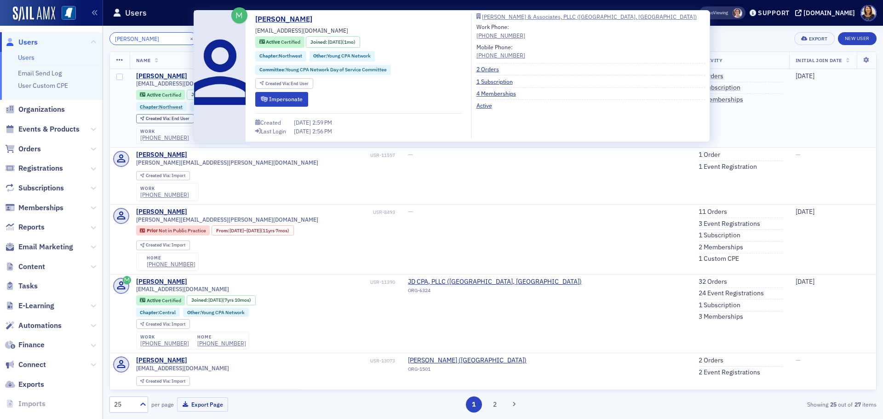
type input "[PERSON_NAME]"
click at [177, 78] on div "[PERSON_NAME]" at bounding box center [161, 76] width 51 height 8
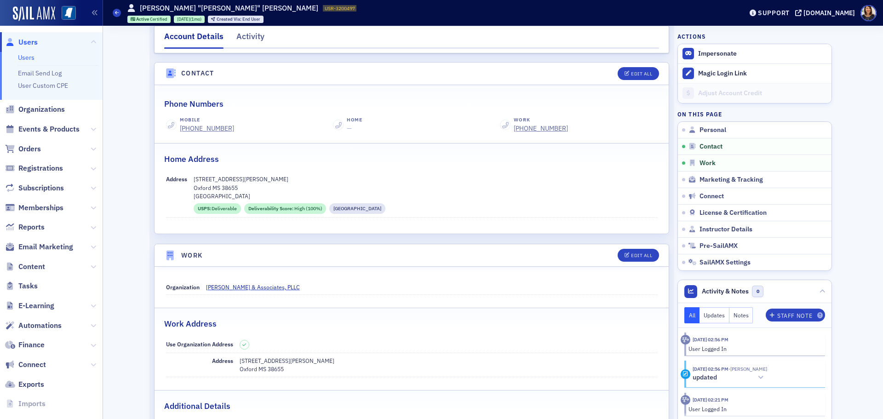
scroll to position [422, 0]
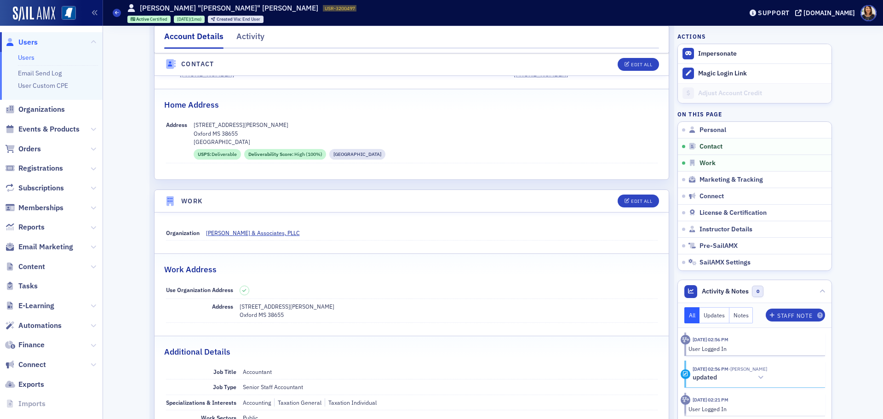
click at [32, 40] on span "Users" at bounding box center [27, 42] width 19 height 10
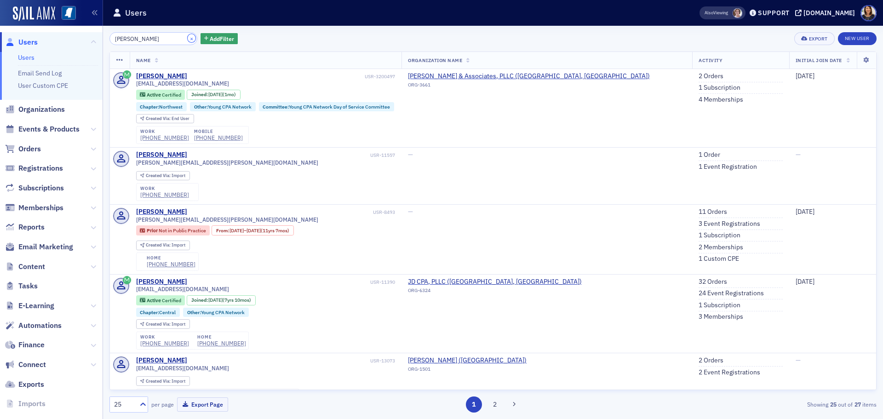
click at [188, 39] on button "×" at bounding box center [192, 38] width 8 height 8
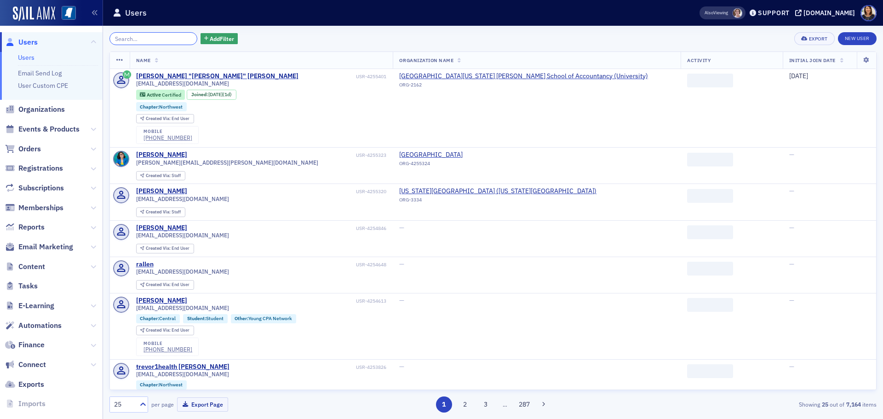
click at [175, 39] on input "search" at bounding box center [153, 38] width 88 height 13
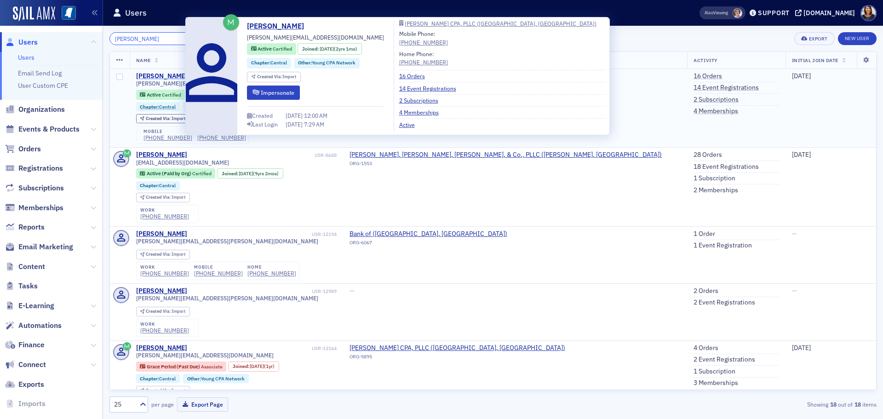
type input "[PERSON_NAME]"
click at [167, 77] on div "[PERSON_NAME]" at bounding box center [161, 76] width 51 height 8
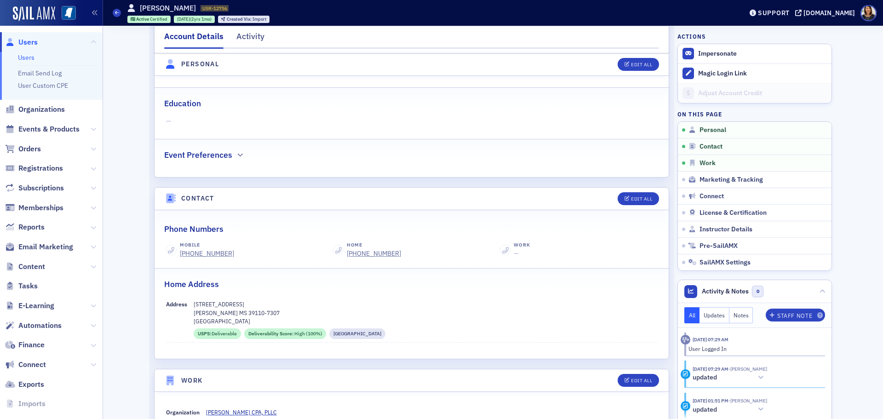
scroll to position [206, 0]
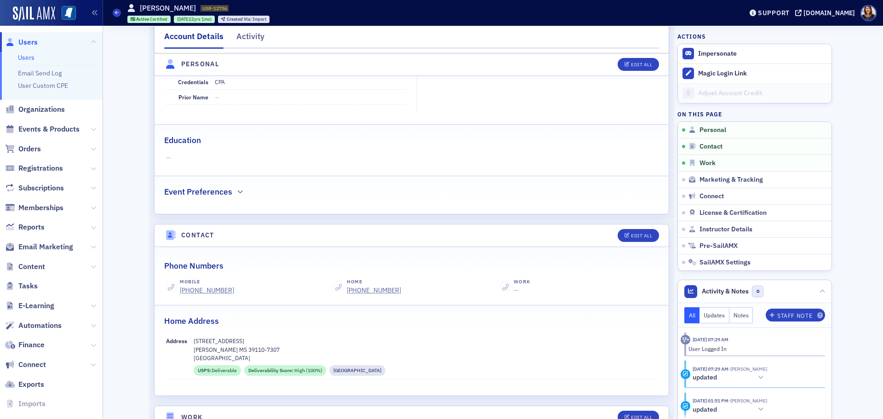
click at [25, 44] on span "Users" at bounding box center [27, 42] width 19 height 10
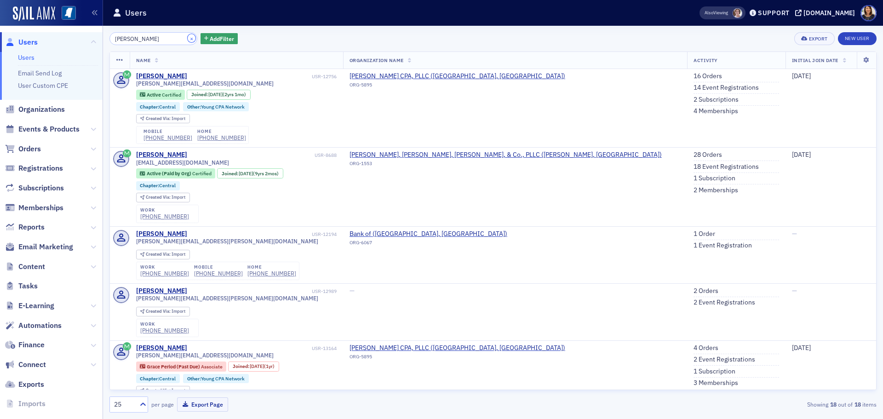
click at [188, 38] on button "×" at bounding box center [192, 38] width 8 height 8
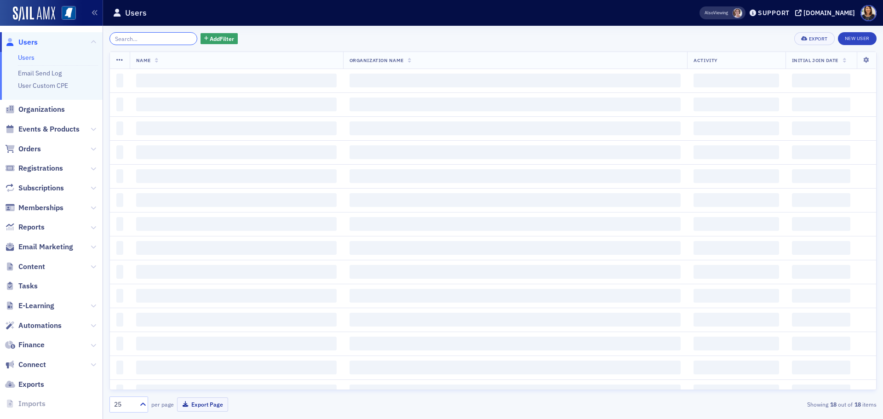
click at [165, 40] on input "search" at bounding box center [153, 38] width 88 height 13
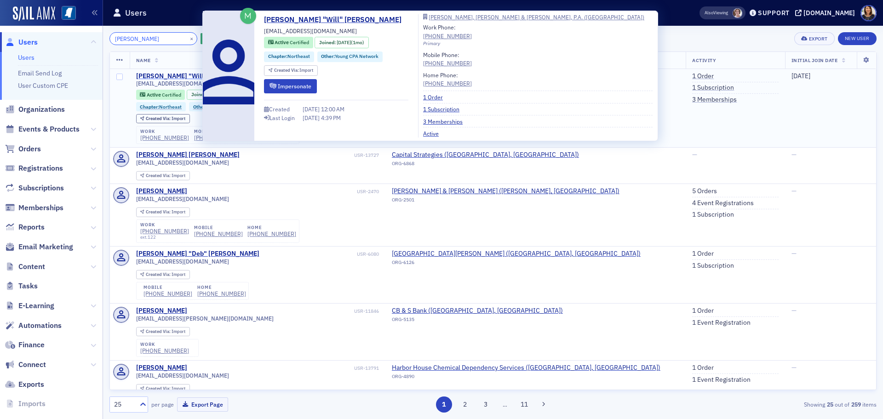
type input "[PERSON_NAME]"
click at [177, 77] on div "[PERSON_NAME] "Will" [PERSON_NAME]" at bounding box center [197, 76] width 123 height 8
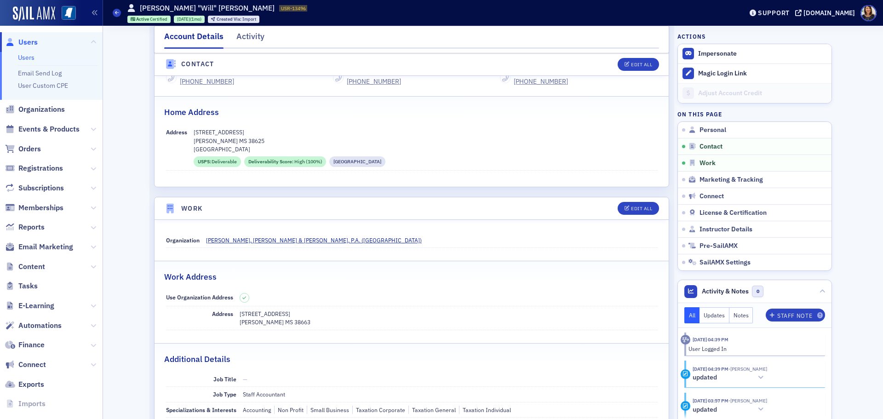
scroll to position [385, 0]
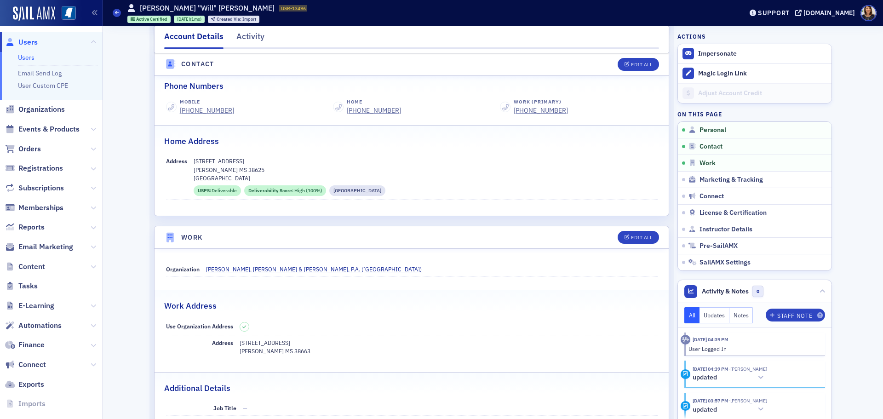
click at [28, 44] on span "Users" at bounding box center [27, 42] width 19 height 10
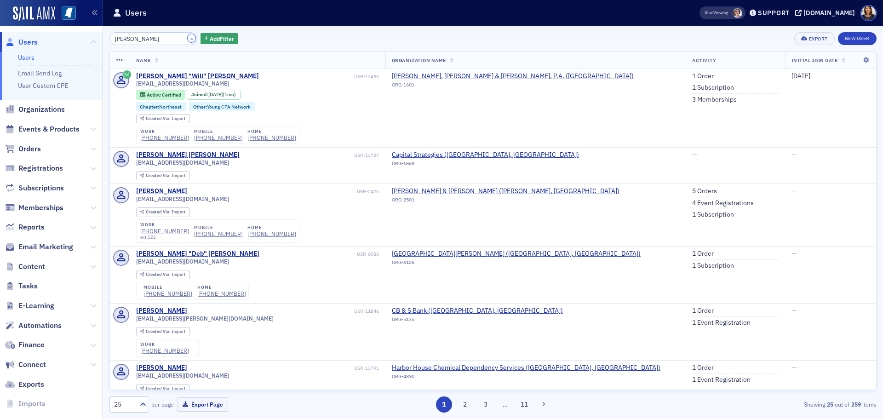
click at [188, 38] on button "×" at bounding box center [192, 38] width 8 height 8
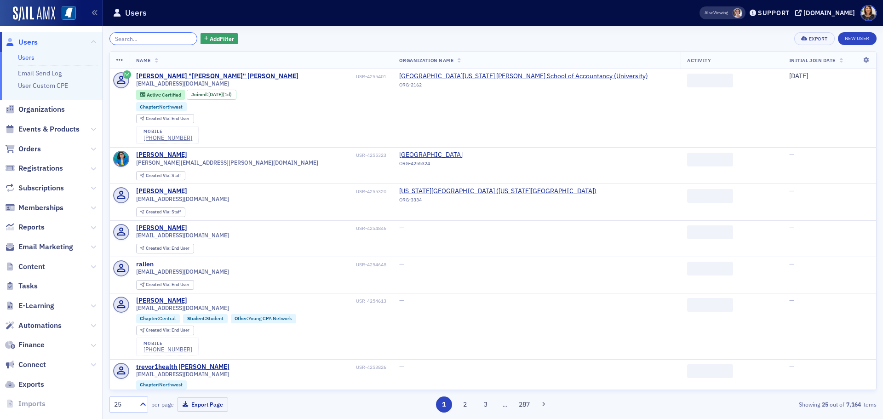
click at [169, 40] on input "search" at bounding box center [153, 38] width 88 height 13
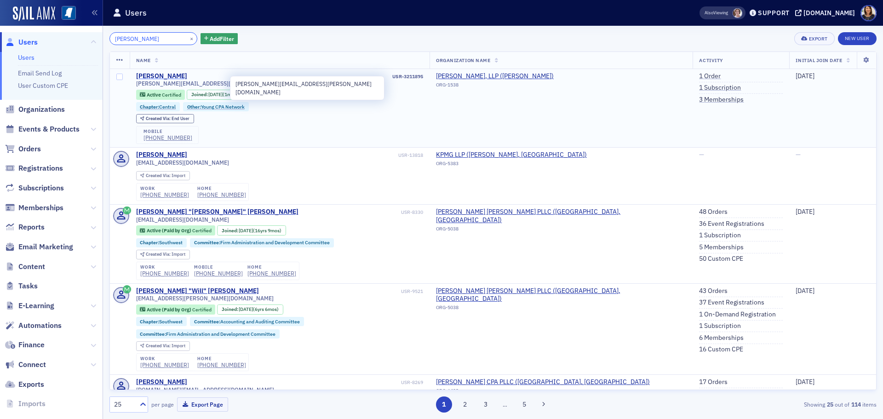
type input "[PERSON_NAME]"
click at [157, 78] on div "[PERSON_NAME]" at bounding box center [161, 76] width 51 height 8
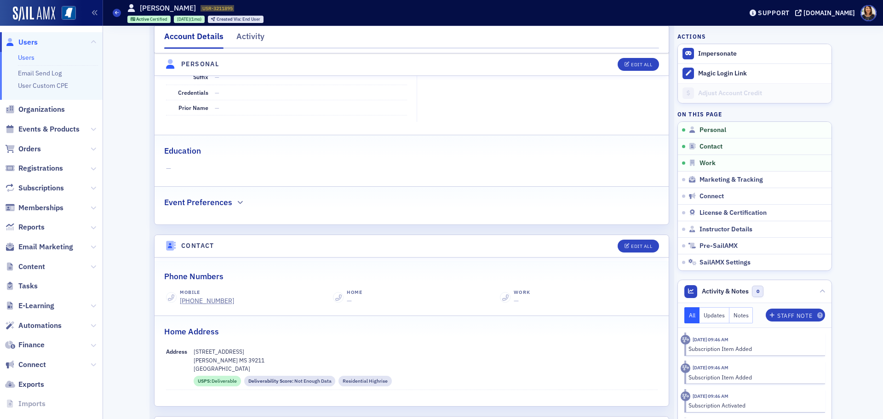
scroll to position [200, 0]
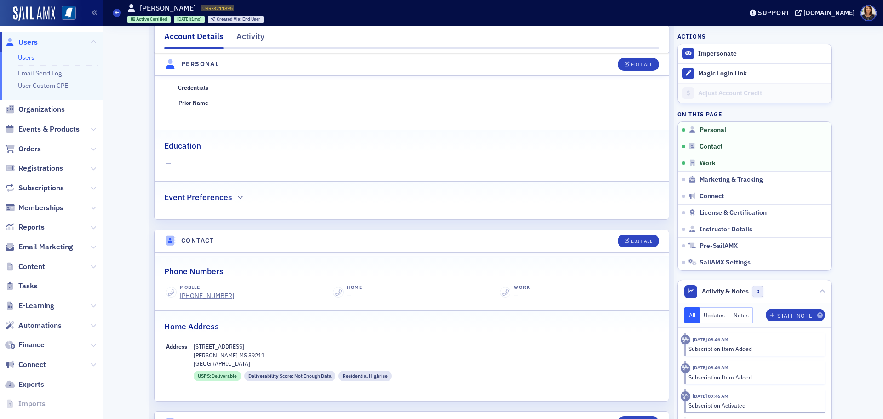
click at [29, 40] on span "Users" at bounding box center [27, 42] width 19 height 10
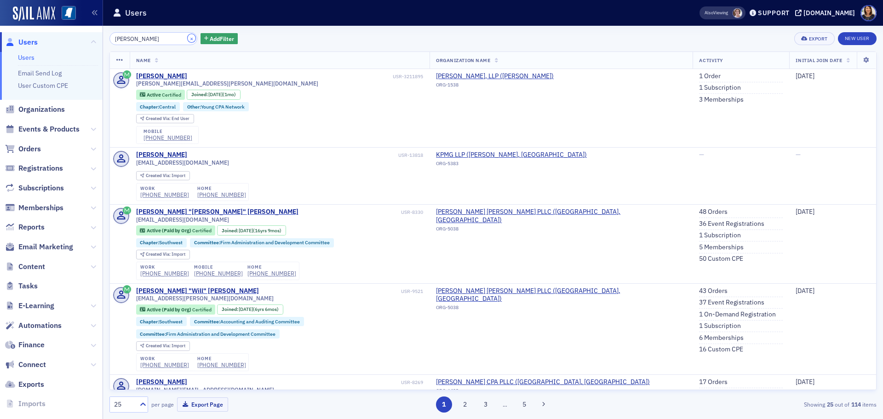
click at [188, 40] on button "×" at bounding box center [192, 38] width 8 height 8
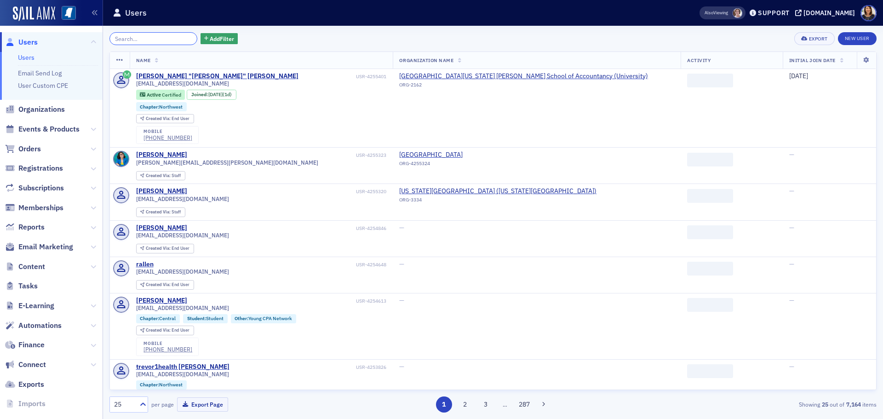
click at [165, 39] on input "search" at bounding box center [153, 38] width 88 height 13
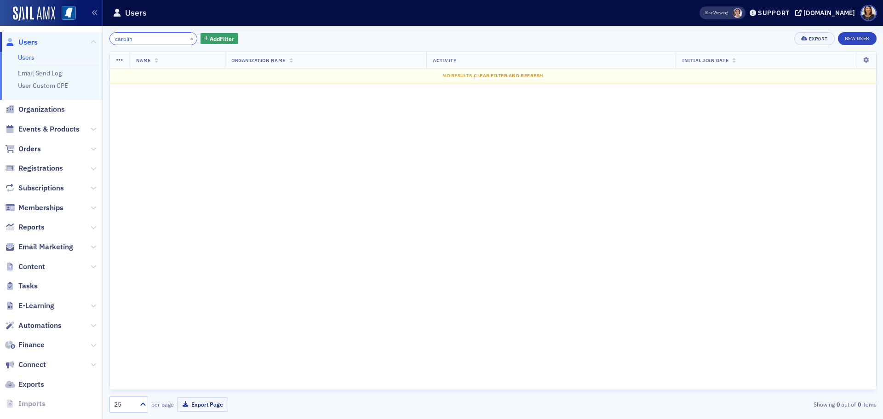
type input "[PERSON_NAME]"
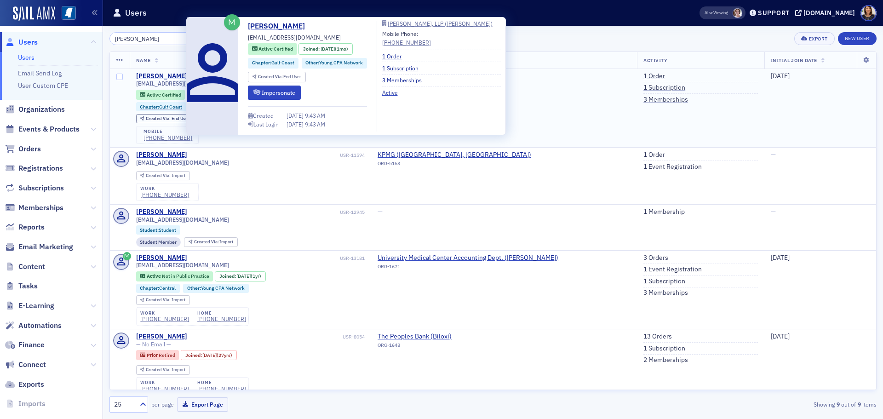
type input "[PERSON_NAME]"
click at [172, 74] on div "[PERSON_NAME]" at bounding box center [161, 76] width 51 height 8
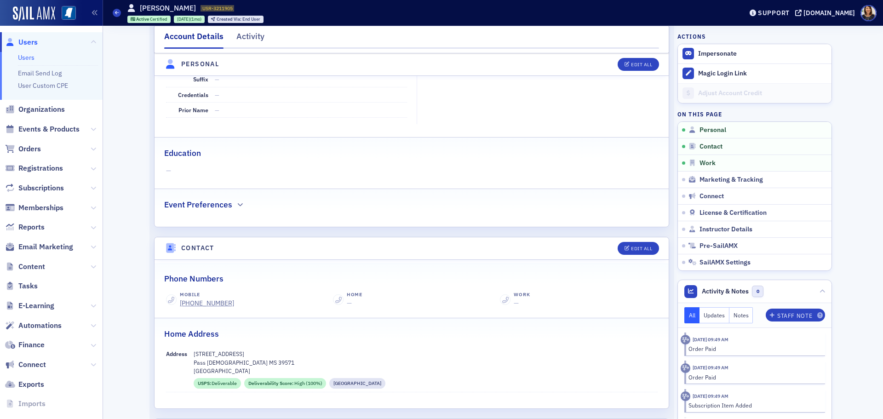
scroll to position [197, 0]
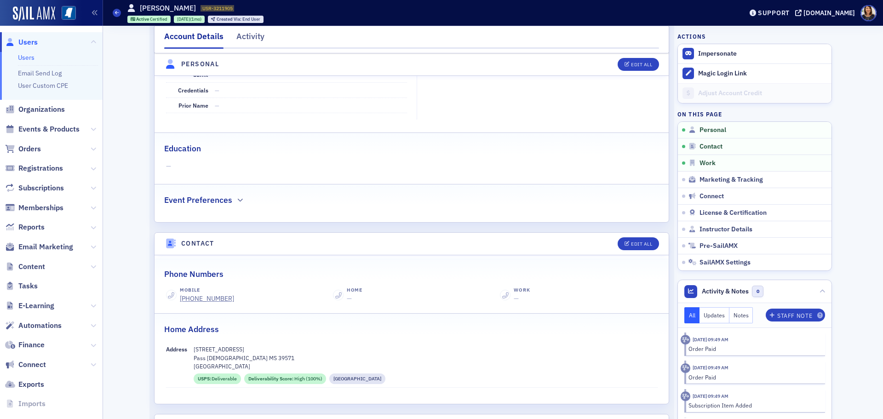
click at [24, 30] on nav "Users Users Email Send Log User Custom CPE Organizations Events & Products Orde…" at bounding box center [51, 222] width 103 height 393
click at [25, 41] on span "Users" at bounding box center [27, 42] width 19 height 10
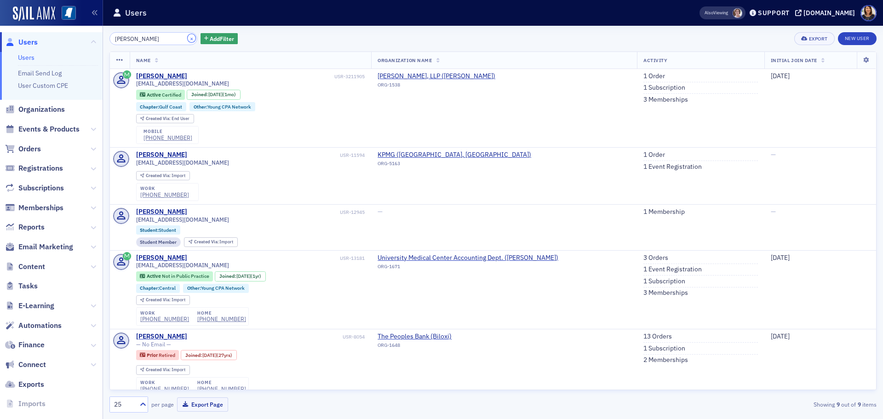
click at [188, 40] on button "×" at bounding box center [192, 38] width 8 height 8
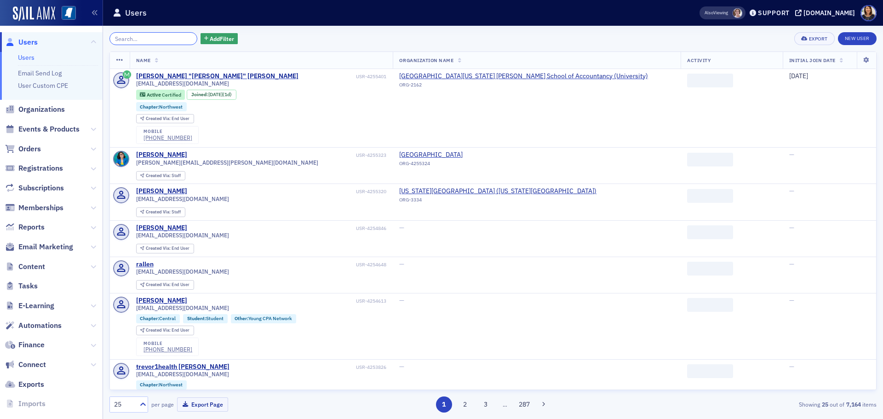
click at [173, 40] on input "search" at bounding box center [153, 38] width 88 height 13
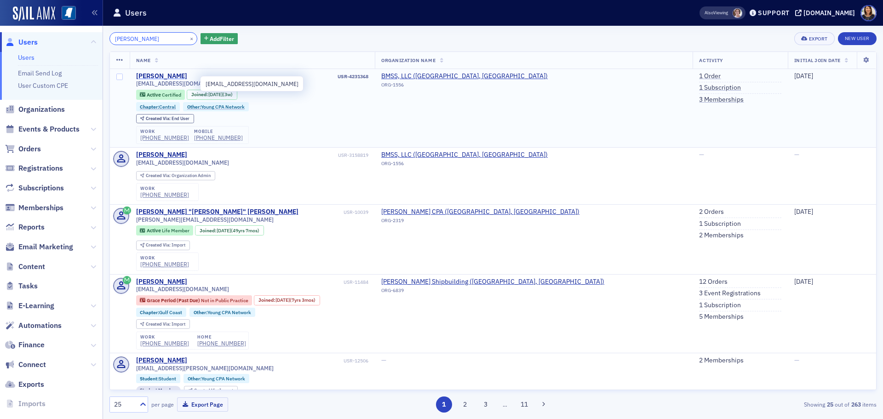
type input "[PERSON_NAME]"
click at [167, 79] on div "[PERSON_NAME]" at bounding box center [161, 76] width 51 height 8
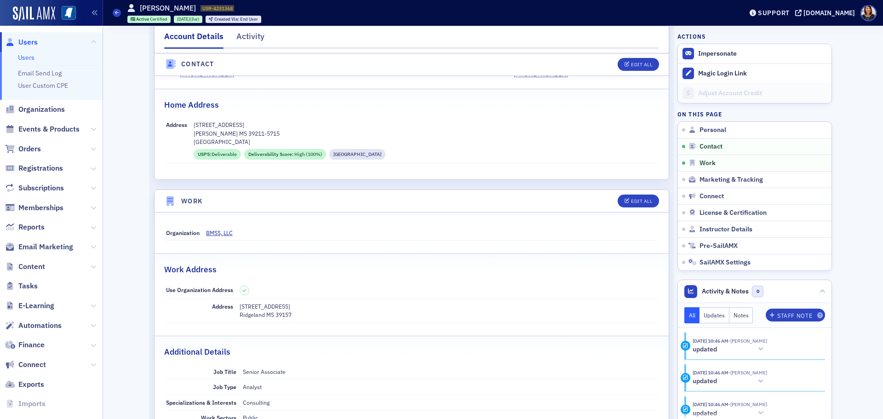
scroll to position [425, 0]
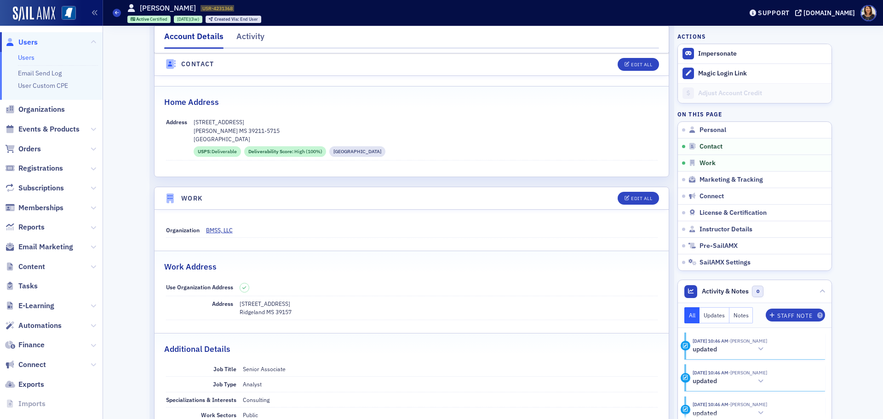
click at [34, 43] on span "Users" at bounding box center [27, 42] width 19 height 10
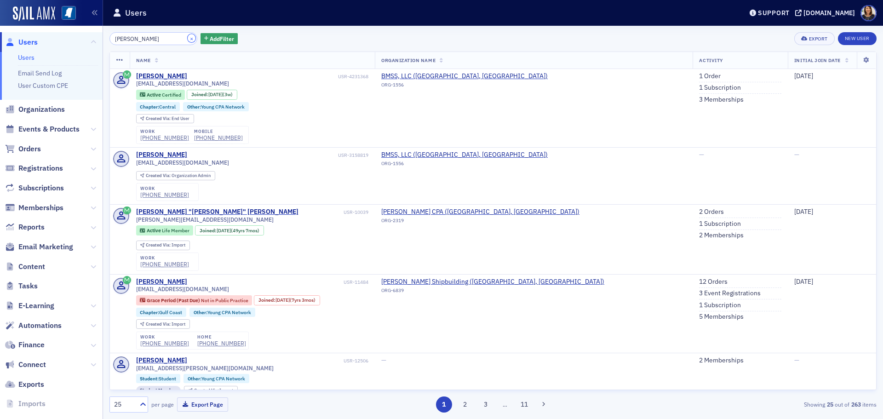
click at [188, 38] on button "×" at bounding box center [192, 38] width 8 height 8
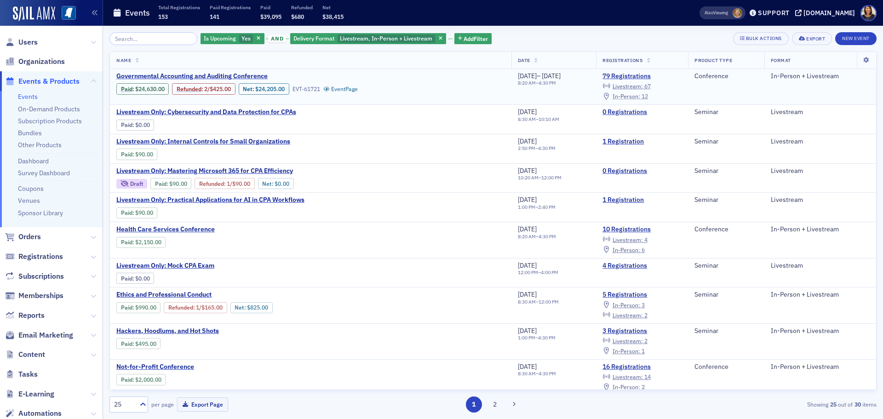
click at [632, 96] on span "In-Person :" at bounding box center [627, 95] width 28 height 7
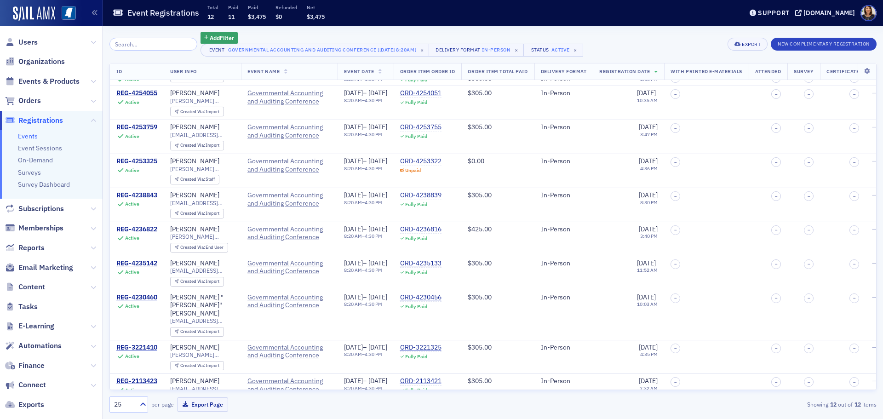
scroll to position [113, 0]
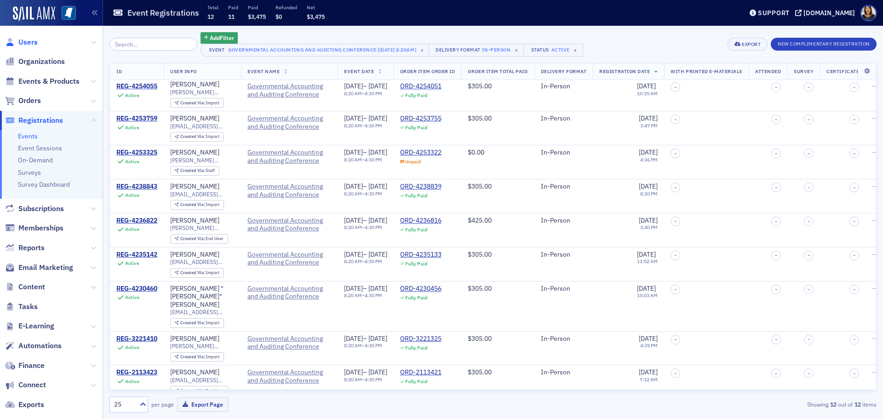
click at [27, 39] on span "Users" at bounding box center [27, 42] width 19 height 10
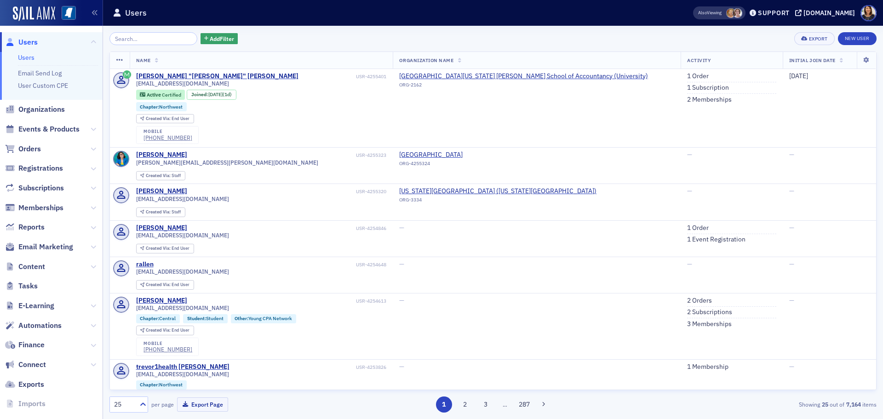
click at [28, 43] on span "Users" at bounding box center [27, 42] width 19 height 10
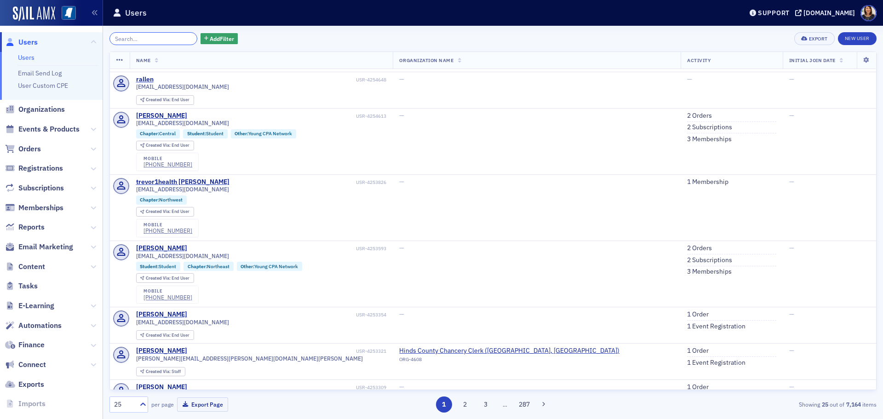
scroll to position [222, 0]
